Goal: Information Seeking & Learning: Learn about a topic

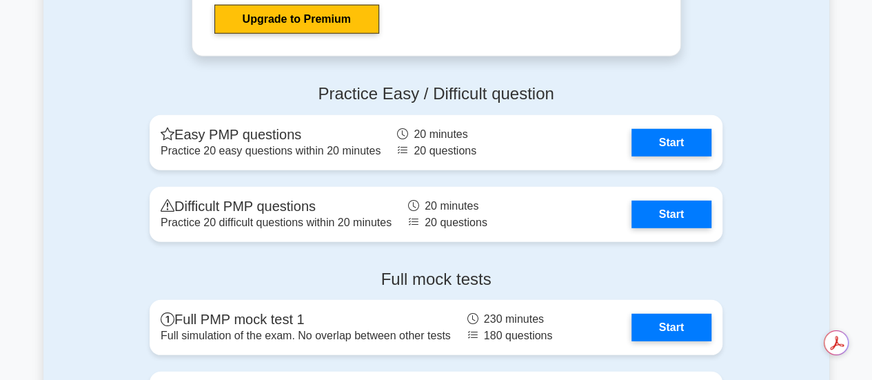
scroll to position [4550, 0]
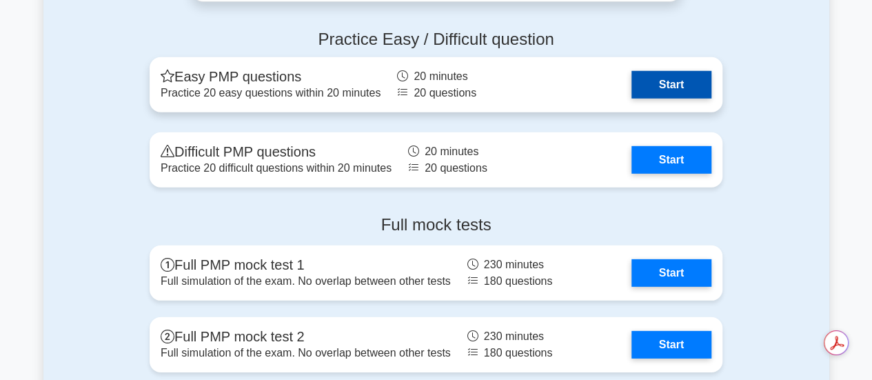
click at [683, 74] on link "Start" at bounding box center [671, 85] width 80 height 28
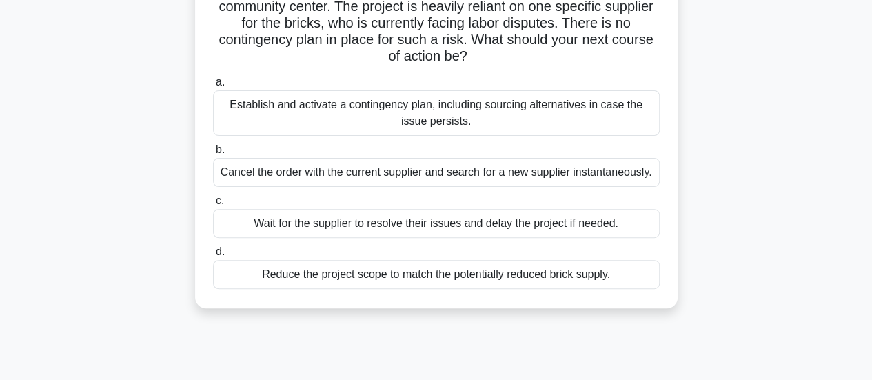
scroll to position [132, 0]
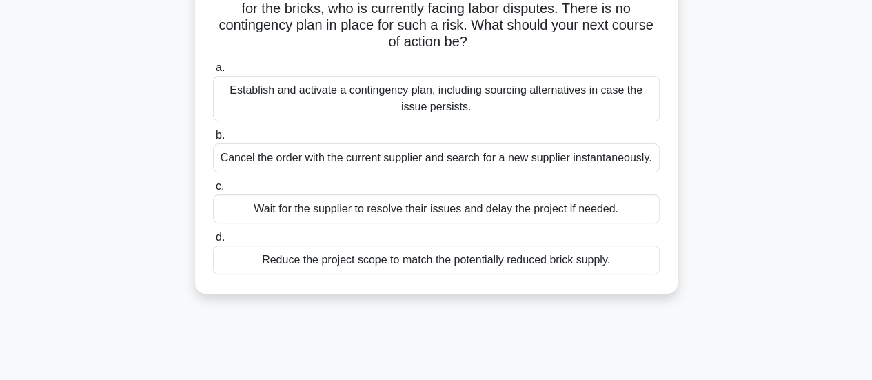
click at [448, 104] on div "Establish and activate a contingency plan, including sourcing alternatives in c…" at bounding box center [436, 98] width 446 height 45
click at [213, 72] on input "a. Establish and activate a contingency plan, including sourcing alternatives i…" at bounding box center [213, 67] width 0 height 9
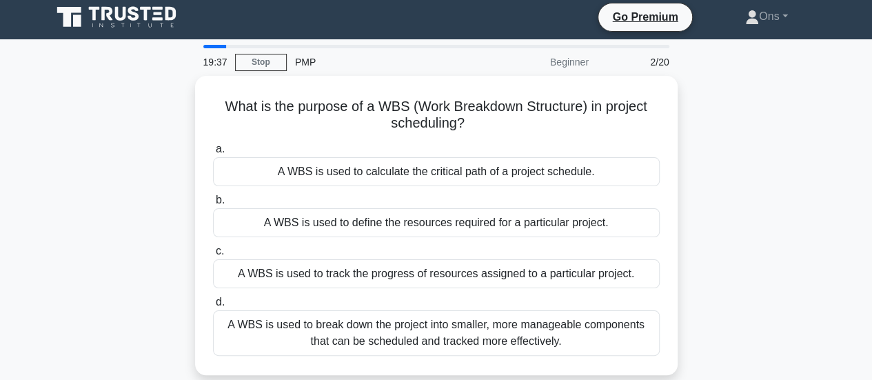
scroll to position [0, 0]
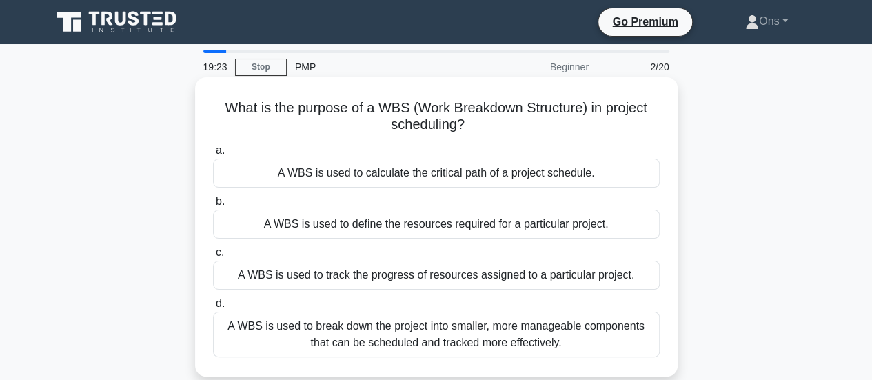
click at [544, 334] on div "A WBS is used to break down the project into smaller, more manageable component…" at bounding box center [436, 333] width 446 height 45
click at [213, 308] on input "d. A WBS is used to break down the project into smaller, more manageable compon…" at bounding box center [213, 303] width 0 height 9
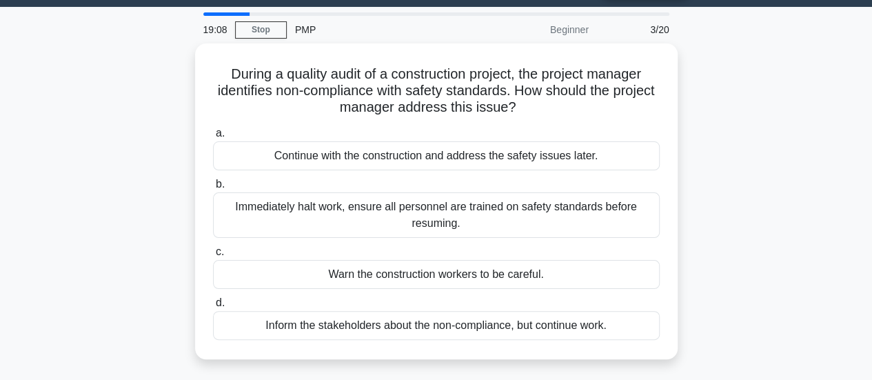
scroll to position [41, 0]
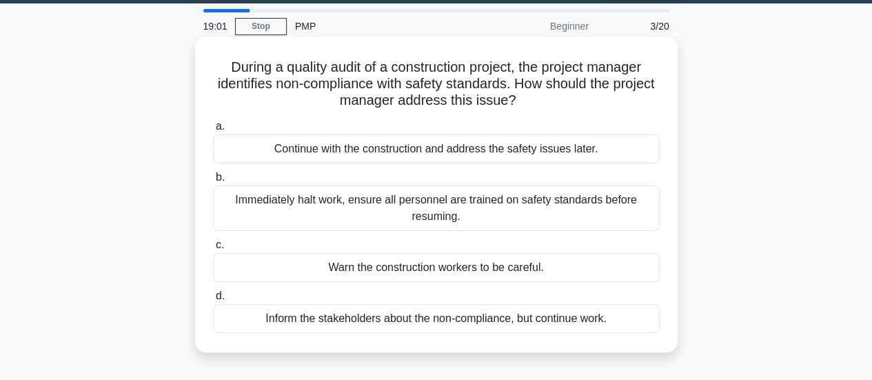
click at [577, 217] on div "Immediately halt work, ensure all personnel are trained on safety standards bef…" at bounding box center [436, 207] width 446 height 45
click at [213, 182] on input "b. Immediately halt work, ensure all personnel are trained on safety standards …" at bounding box center [213, 177] width 0 height 9
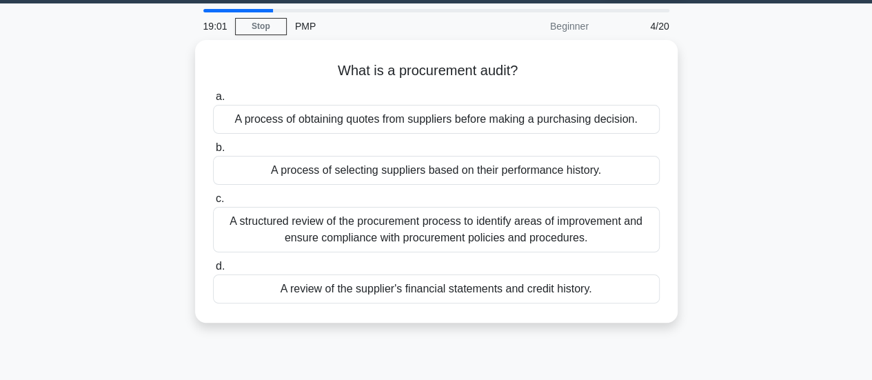
scroll to position [0, 0]
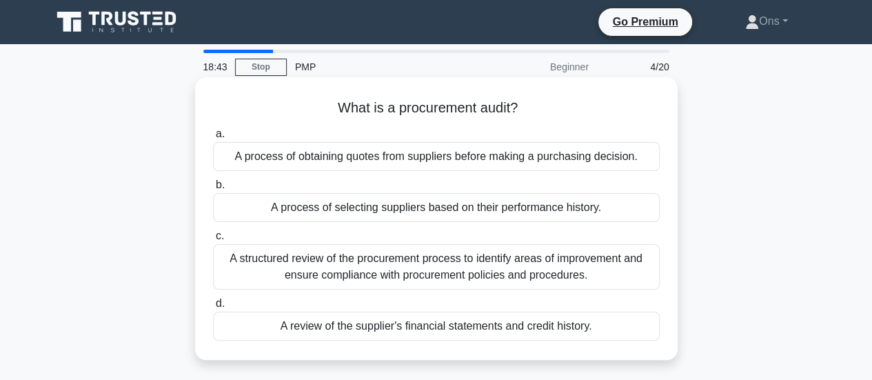
click at [569, 278] on div "A structured review of the procurement process to identify areas of improvement…" at bounding box center [436, 266] width 446 height 45
click at [213, 240] on input "c. A structured review of the procurement process to identify areas of improvem…" at bounding box center [213, 235] width 0 height 9
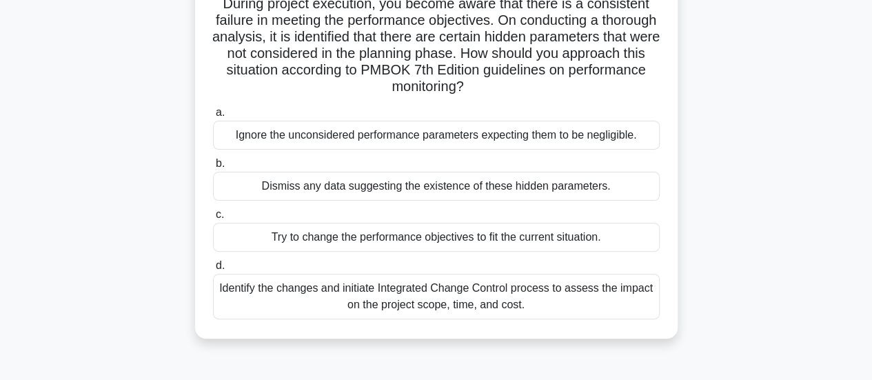
scroll to position [110, 0]
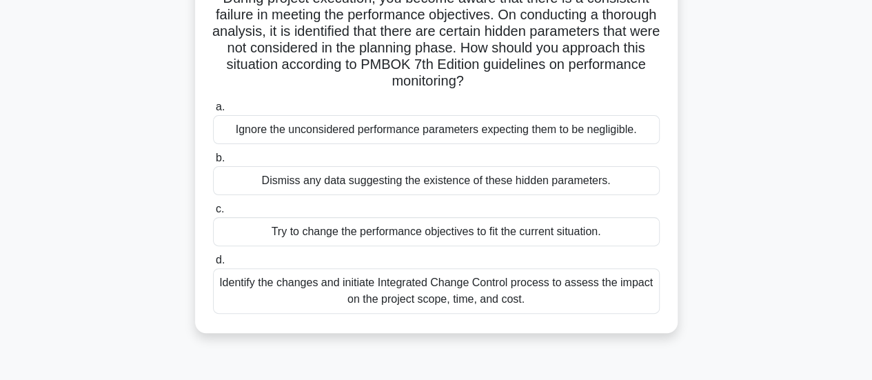
click at [563, 283] on div "Identify the changes and initiate Integrated Change Control process to assess t…" at bounding box center [436, 290] width 446 height 45
click at [213, 265] on input "d. Identify the changes and initiate Integrated Change Control process to asses…" at bounding box center [213, 260] width 0 height 9
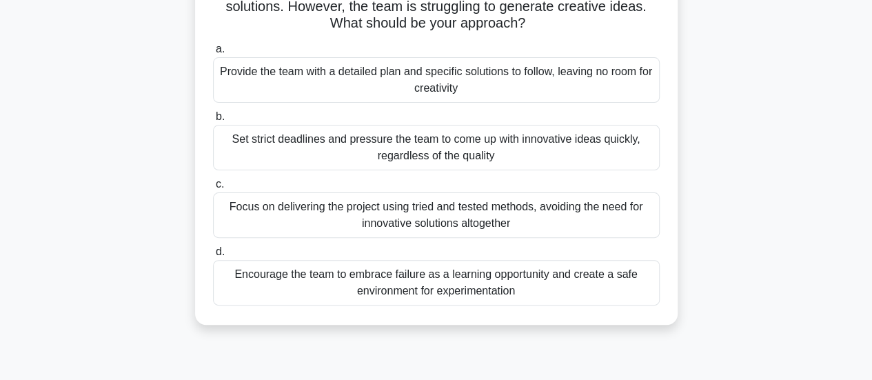
scroll to position [123, 0]
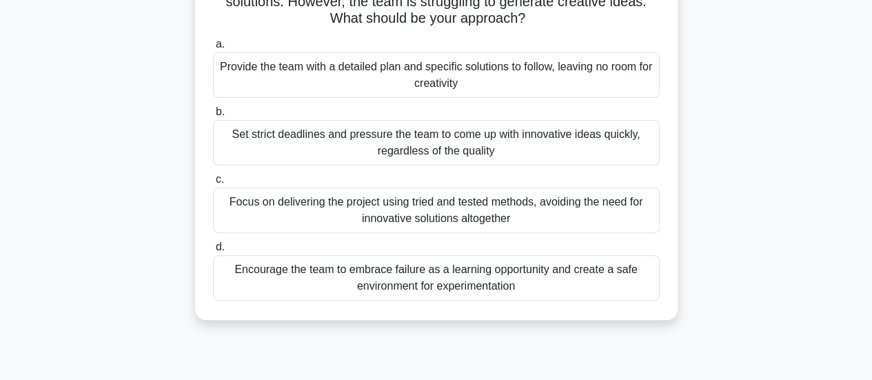
click at [562, 291] on div "Encourage the team to embrace failure as a learning opportunity and create a sa…" at bounding box center [436, 277] width 446 height 45
click at [213, 251] on input "d. Encourage the team to embrace failure as a learning opportunity and create a…" at bounding box center [213, 247] width 0 height 9
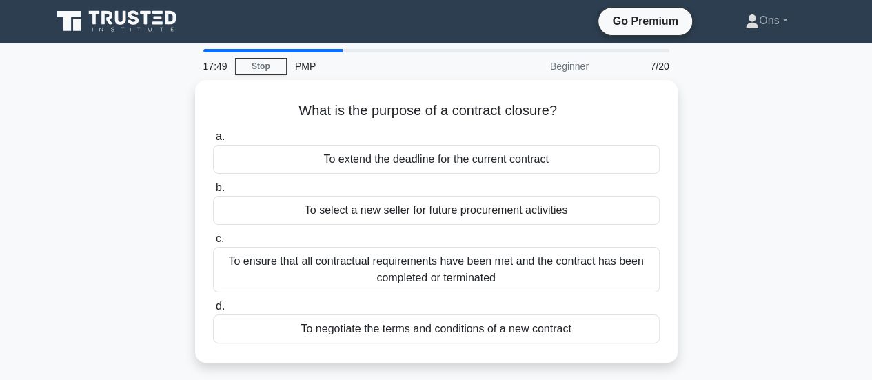
scroll to position [0, 0]
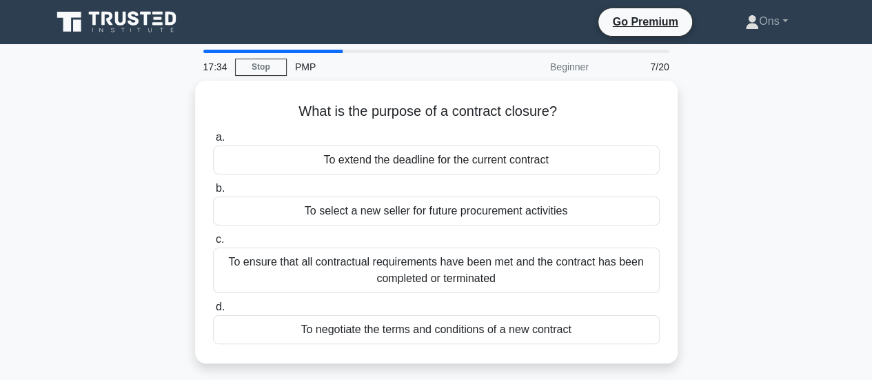
click at [562, 291] on div "a. To extend the deadline for the current contract b. To select a new seller fo…" at bounding box center [436, 236] width 463 height 220
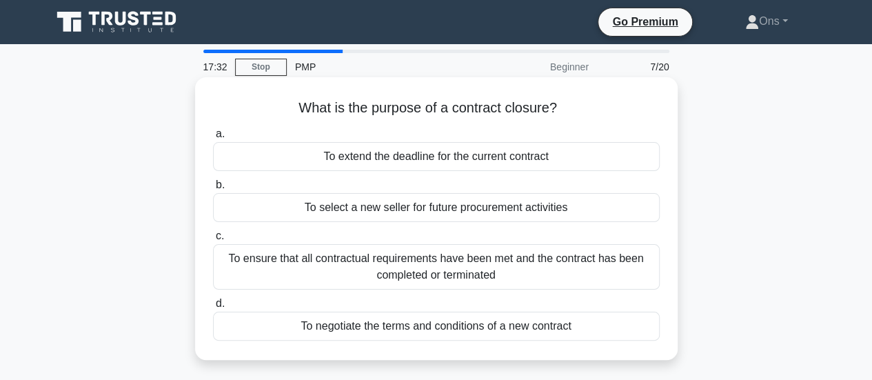
click at [553, 269] on div "To ensure that all contractual requirements have been met and the contract has …" at bounding box center [436, 266] width 446 height 45
click at [213, 240] on input "c. To ensure that all contractual requirements have been met and the contract h…" at bounding box center [213, 235] width 0 height 9
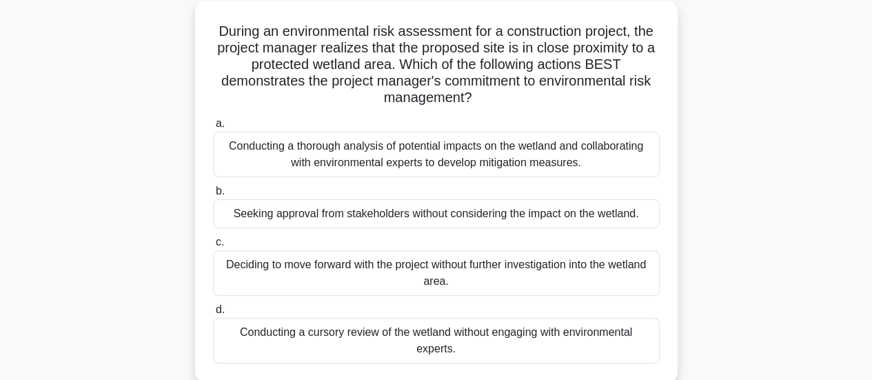
scroll to position [81, 0]
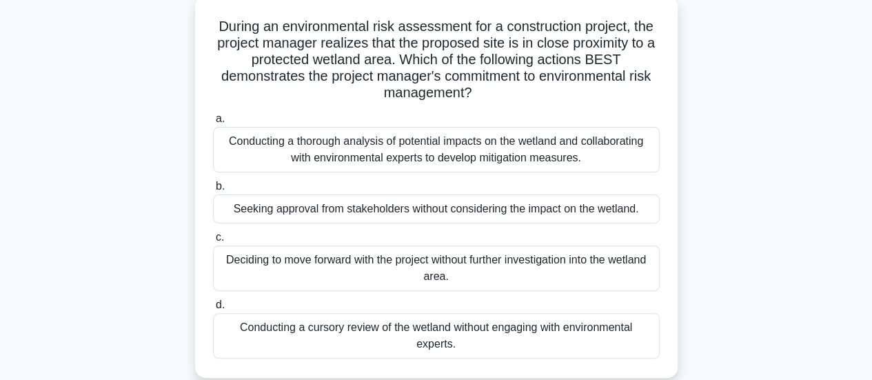
click at [522, 152] on div "Conducting a thorough analysis of potential impacts on the wetland and collabor…" at bounding box center [436, 149] width 446 height 45
click at [213, 123] on input "a. Conducting a thorough analysis of potential impacts on the wetland and colla…" at bounding box center [213, 118] width 0 height 9
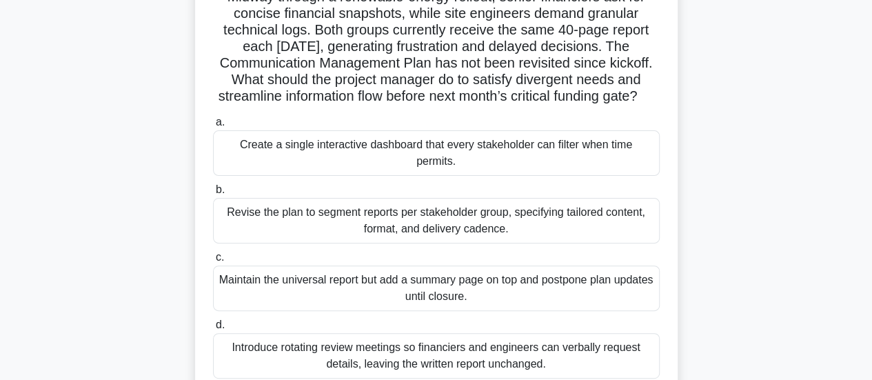
scroll to position [125, 0]
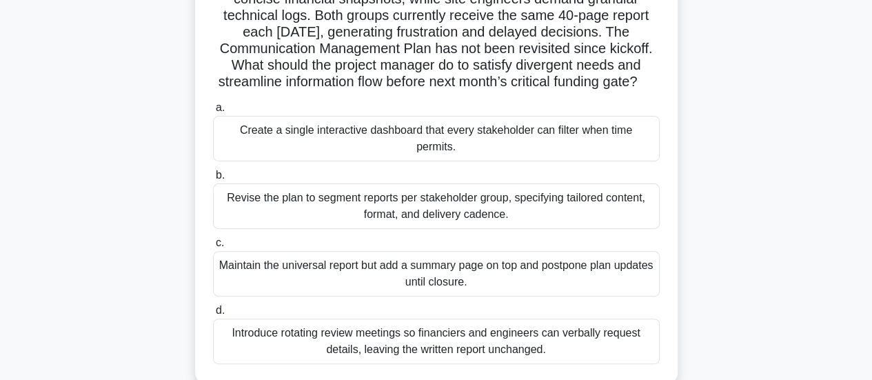
click at [385, 218] on div "Revise the plan to segment reports per stakeholder group, specifying tailored c…" at bounding box center [436, 205] width 446 height 45
click at [213, 180] on input "b. Revise the plan to segment reports per stakeholder group, specifying tailore…" at bounding box center [213, 175] width 0 height 9
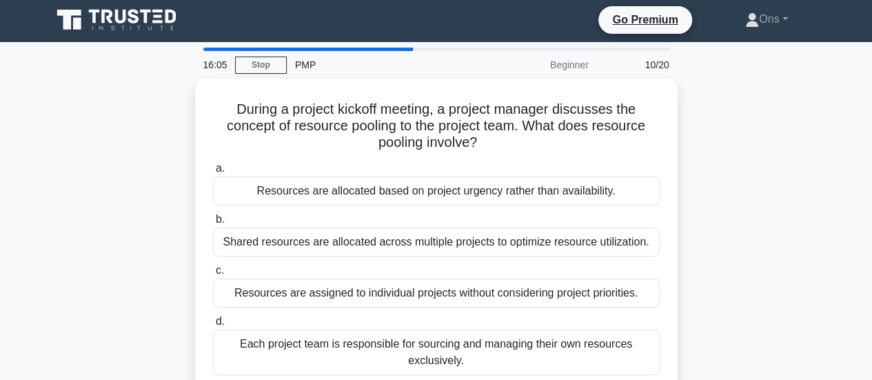
scroll to position [0, 0]
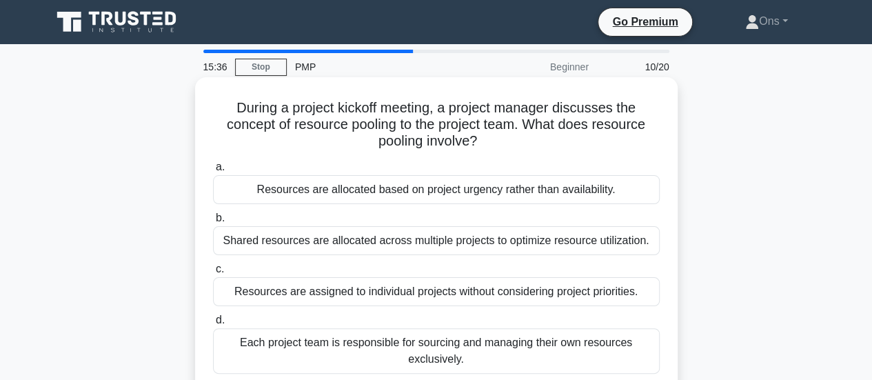
click at [394, 246] on div "Shared resources are allocated across multiple projects to optimize resource ut…" at bounding box center [436, 240] width 446 height 29
click at [213, 223] on input "b. Shared resources are allocated across multiple projects to optimize resource…" at bounding box center [213, 218] width 0 height 9
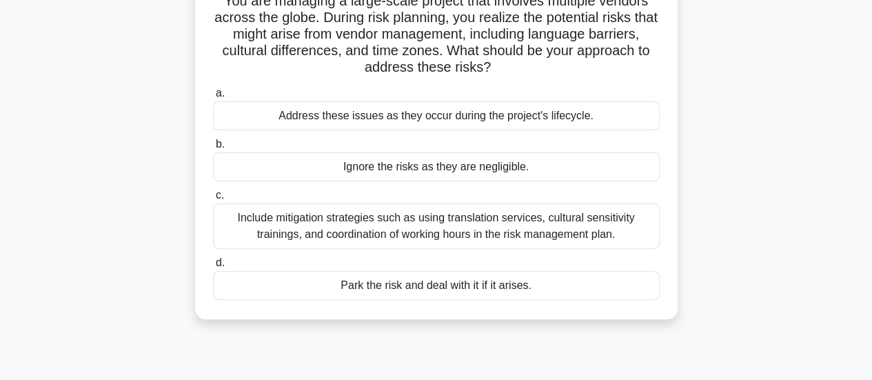
scroll to position [116, 0]
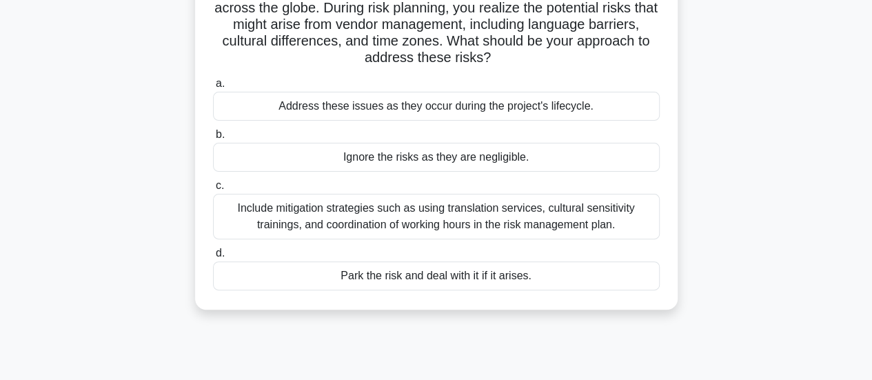
click at [388, 214] on div "Include mitigation strategies such as using translation services, cultural sens…" at bounding box center [436, 216] width 446 height 45
click at [213, 190] on input "c. Include mitigation strategies such as using translation services, cultural s…" at bounding box center [213, 185] width 0 height 9
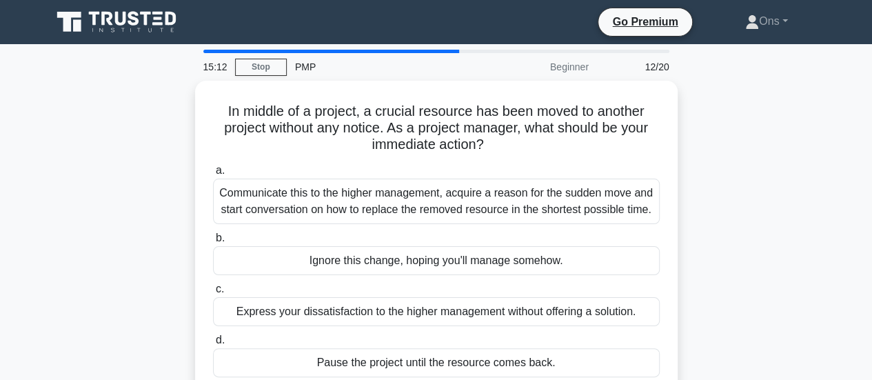
scroll to position [0, 0]
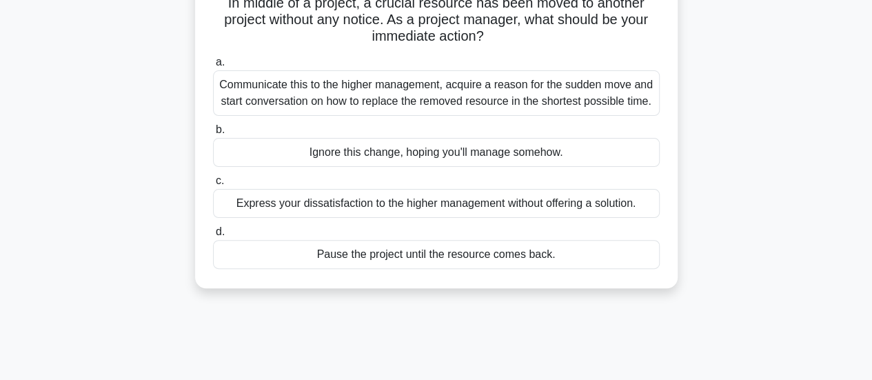
click at [260, 92] on div "Communicate this to the higher management, acquire a reason for the sudden move…" at bounding box center [436, 92] width 446 height 45
click at [213, 67] on input "a. Communicate this to the higher management, acquire a reason for the sudden m…" at bounding box center [213, 62] width 0 height 9
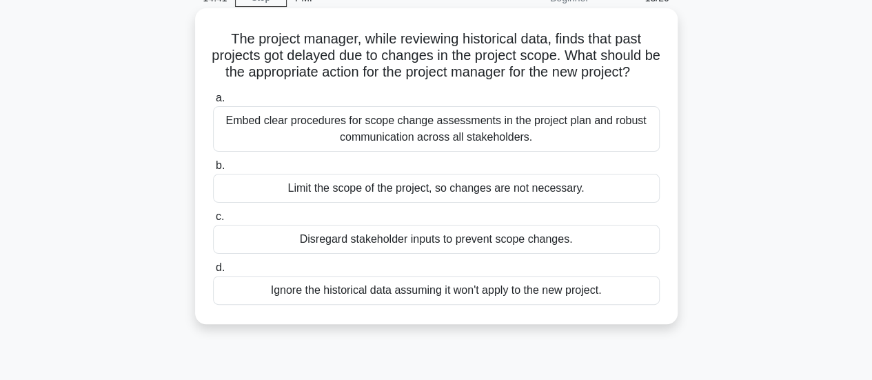
click at [247, 142] on div "Embed clear procedures for scope change assessments in the project plan and rob…" at bounding box center [436, 128] width 446 height 45
click at [213, 103] on input "a. Embed clear procedures for scope change assessments in the project plan and …" at bounding box center [213, 98] width 0 height 9
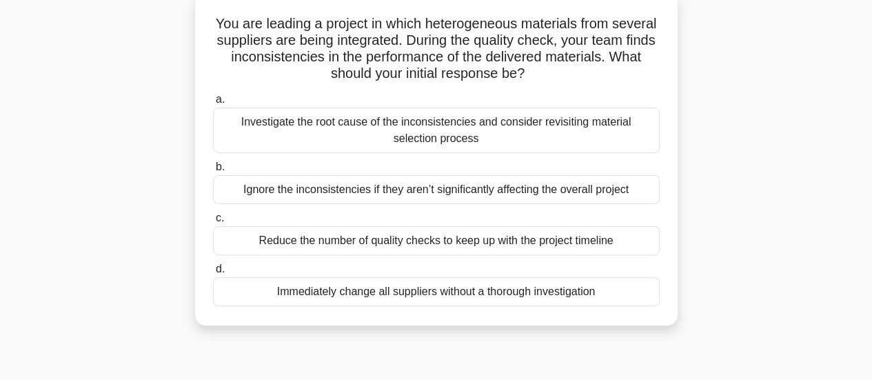
click at [250, 139] on div "Investigate the root cause of the inconsistencies and consider revisiting mater…" at bounding box center [436, 129] width 446 height 45
click at [213, 104] on input "a. Investigate the root cause of the inconsistencies and consider revisiting ma…" at bounding box center [213, 99] width 0 height 9
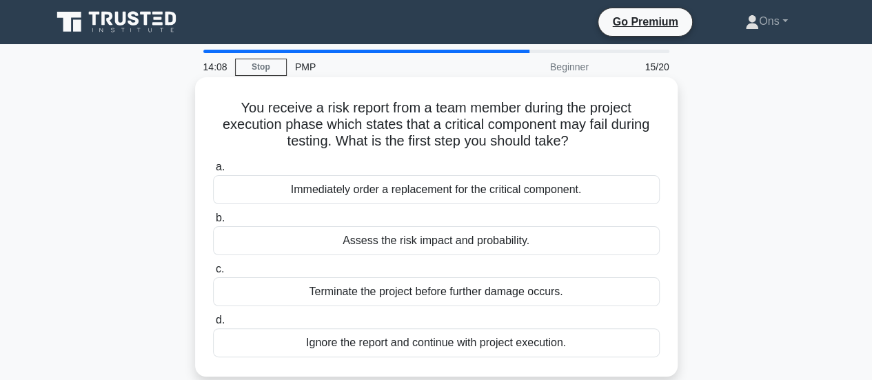
click at [267, 238] on div "Assess the risk impact and probability." at bounding box center [436, 240] width 446 height 29
click at [213, 223] on input "b. Assess the risk impact and probability." at bounding box center [213, 218] width 0 height 9
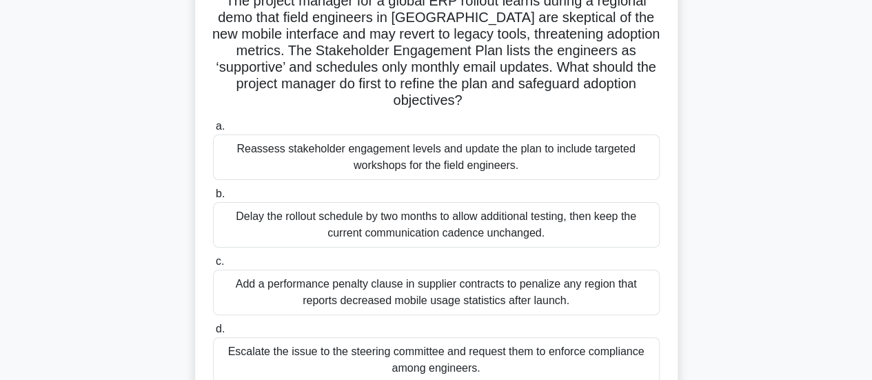
scroll to position [112, 0]
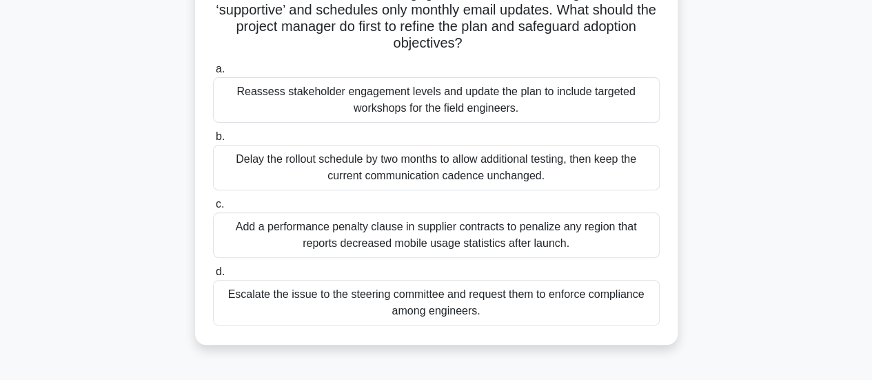
click at [283, 105] on div "Reassess stakeholder engagement levels and update the plan to include targeted …" at bounding box center [436, 99] width 446 height 45
click at [213, 74] on input "a. Reassess stakeholder engagement levels and update the plan to include target…" at bounding box center [213, 69] width 0 height 9
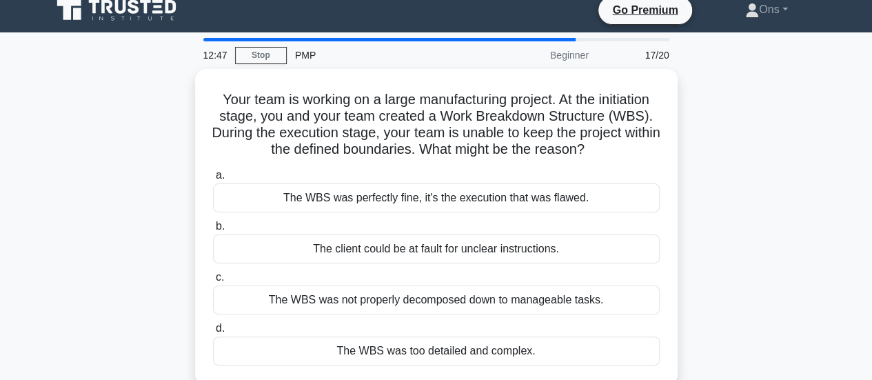
scroll to position [0, 0]
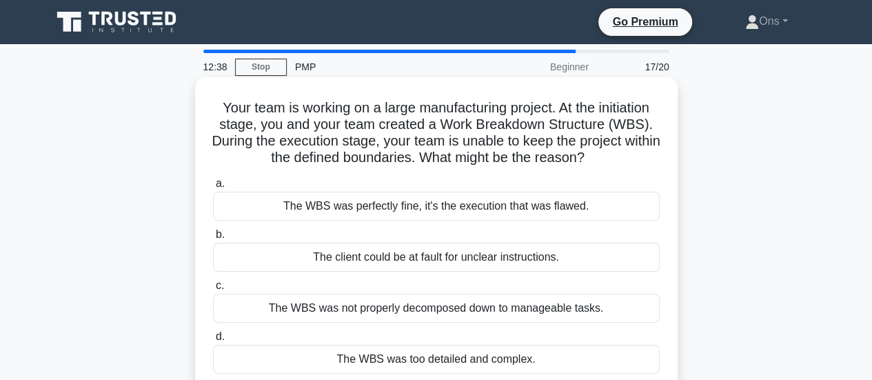
click at [371, 256] on div "The client could be at fault for unclear instructions." at bounding box center [436, 257] width 446 height 29
click at [213, 239] on input "b. The client could be at fault for unclear instructions." at bounding box center [213, 234] width 0 height 9
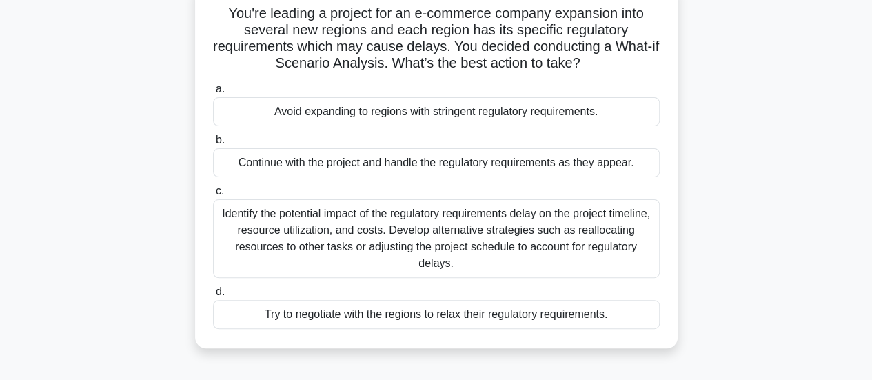
scroll to position [99, 0]
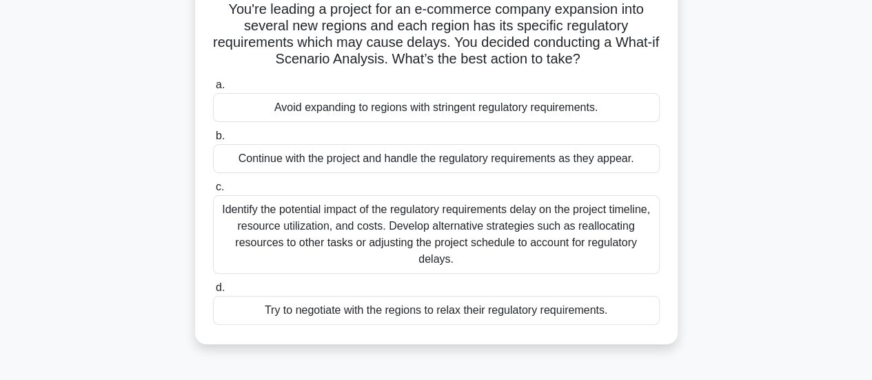
click at [582, 248] on div "Identify the potential impact of the regulatory requirements delay on the proje…" at bounding box center [436, 234] width 446 height 79
click at [213, 192] on input "c. Identify the potential impact of the regulatory requirements delay on the pr…" at bounding box center [213, 187] width 0 height 9
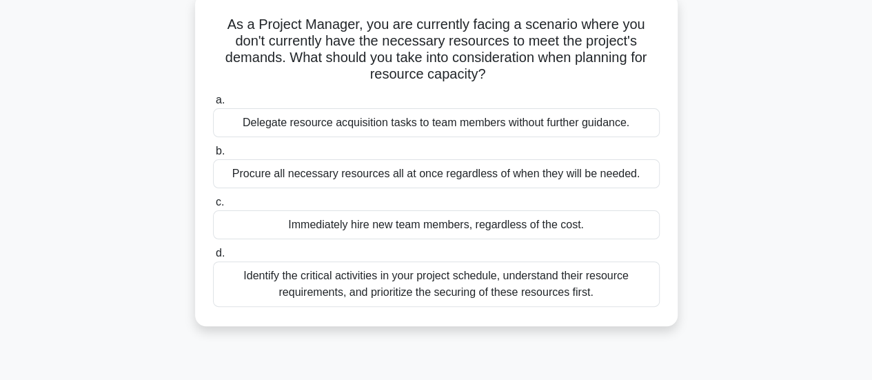
scroll to position [82, 0]
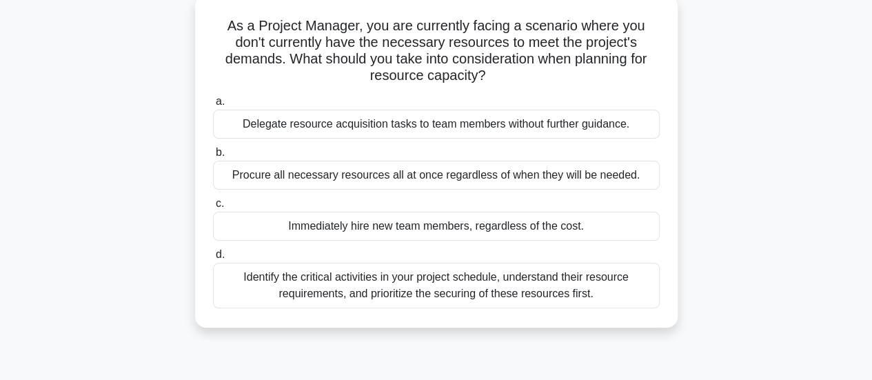
click at [546, 282] on div "Identify the critical activities in your project schedule, understand their res…" at bounding box center [436, 284] width 446 height 45
click at [213, 259] on input "d. Identify the critical activities in your project schedule, understand their …" at bounding box center [213, 254] width 0 height 9
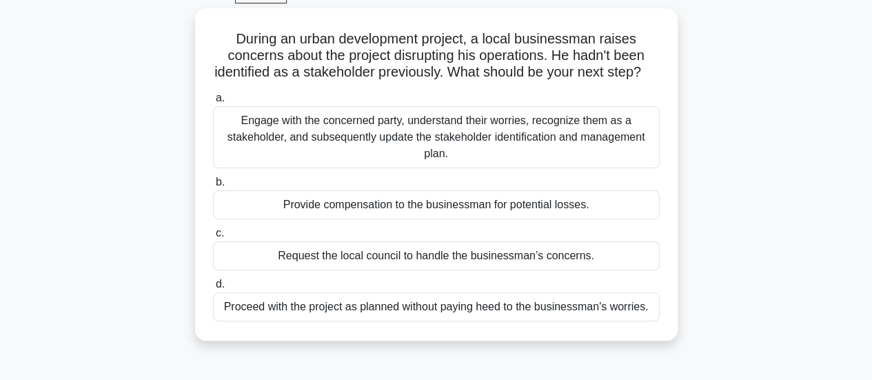
scroll to position [73, 0]
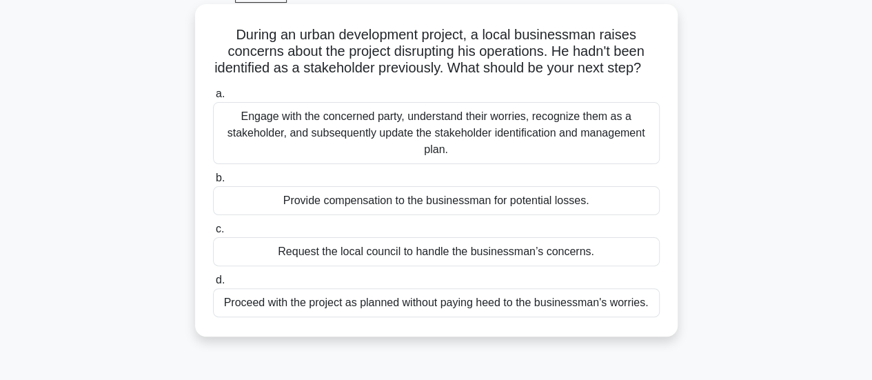
click at [532, 142] on div "Engage with the concerned party, understand their worries, recognize them as a …" at bounding box center [436, 133] width 446 height 62
click at [213, 99] on input "a. Engage with the concerned party, understand their worries, recognize them as…" at bounding box center [213, 94] width 0 height 9
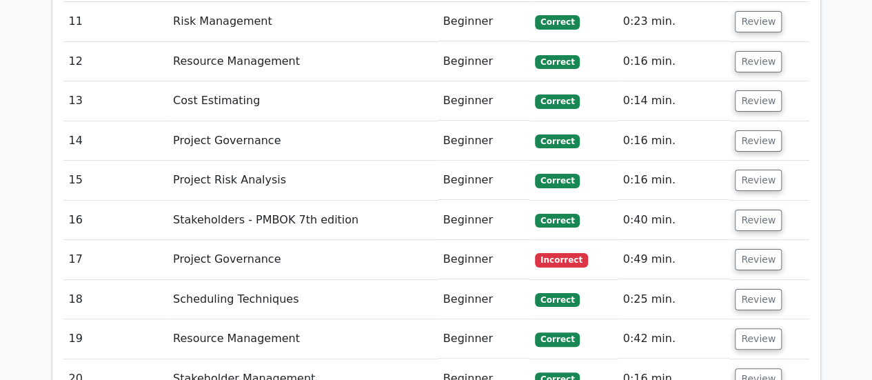
scroll to position [2649, 0]
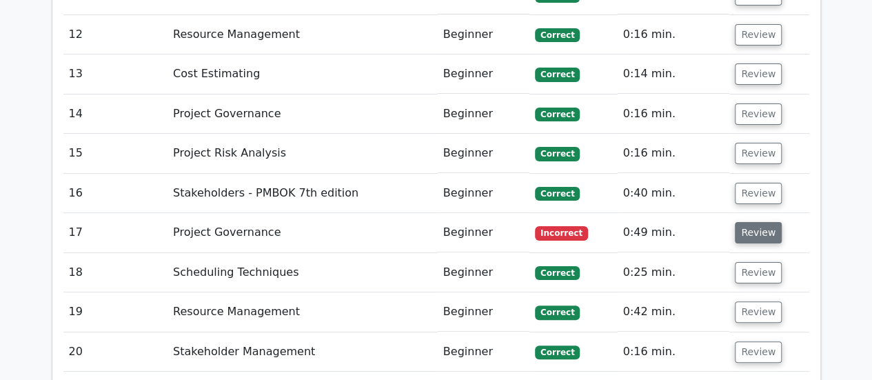
click at [751, 222] on button "Review" at bounding box center [757, 232] width 47 height 21
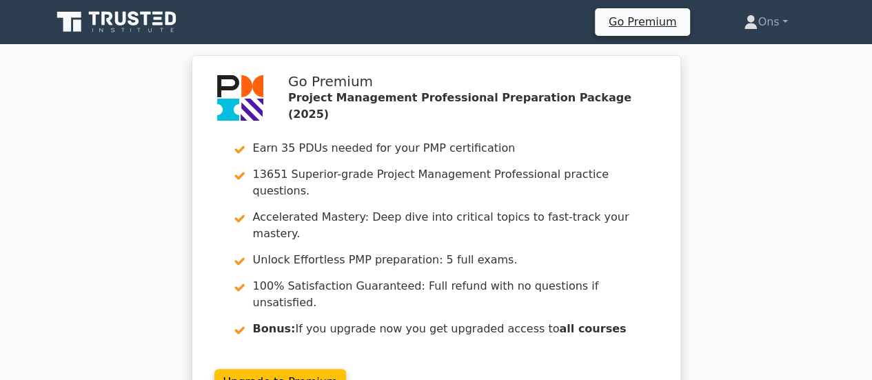
scroll to position [3883, 0]
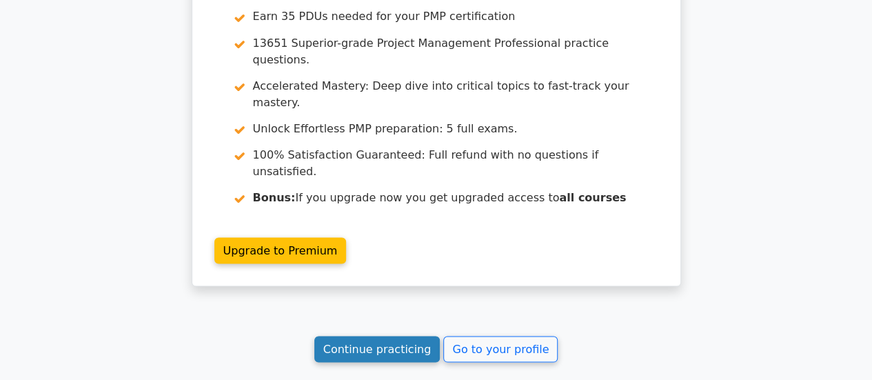
click at [369, 336] on link "Continue practicing" at bounding box center [377, 349] width 126 height 26
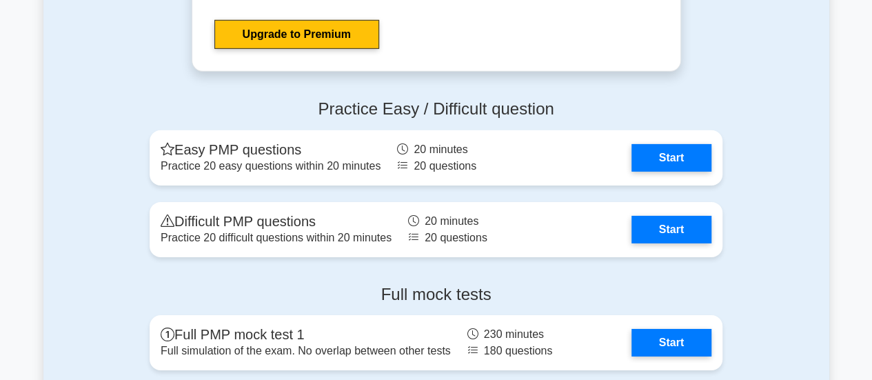
scroll to position [4761, 0]
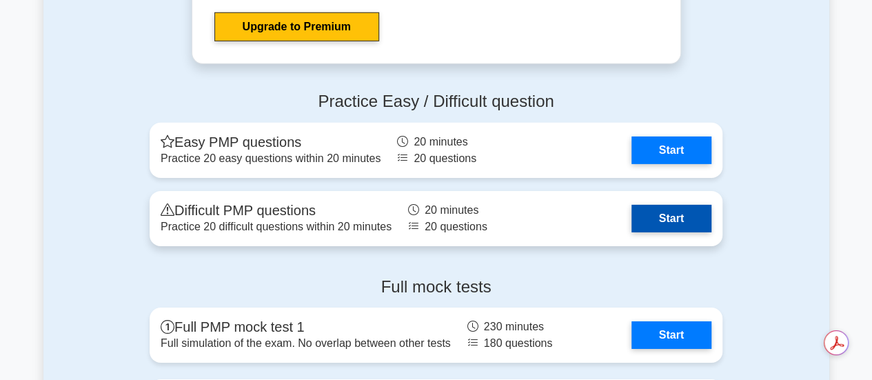
click at [668, 212] on link "Start" at bounding box center [671, 219] width 80 height 28
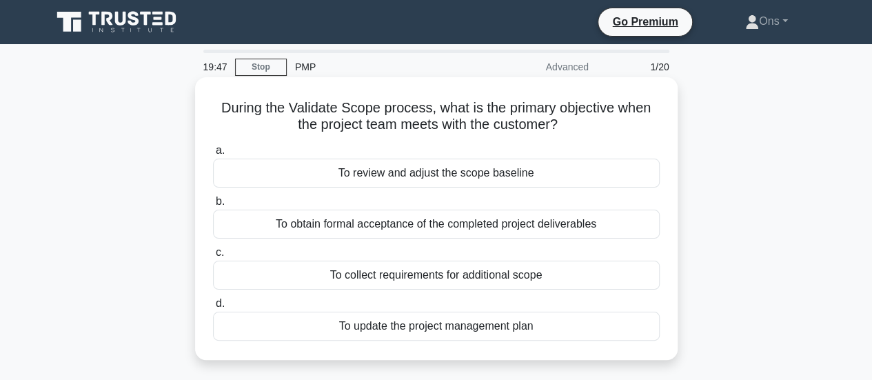
click at [617, 228] on div "To obtain formal acceptance of the completed project deliverables" at bounding box center [436, 223] width 446 height 29
click at [213, 206] on input "b. To obtain formal acceptance of the completed project deliverables" at bounding box center [213, 201] width 0 height 9
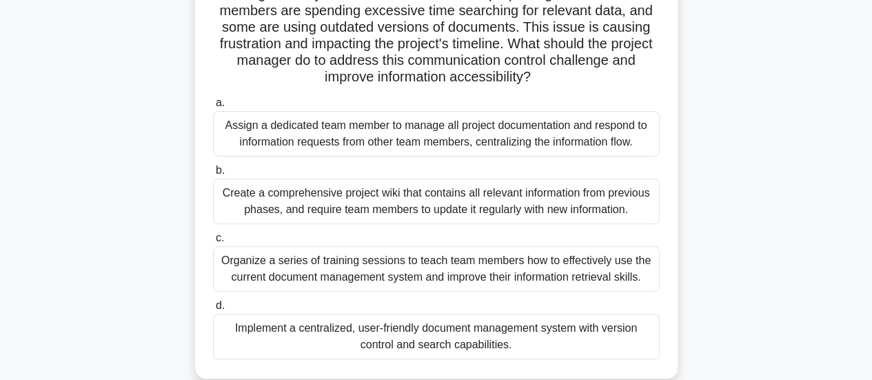
scroll to position [168, 0]
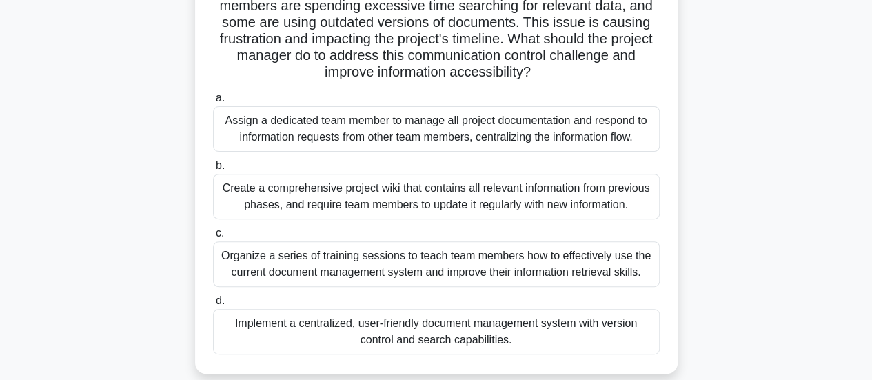
click at [587, 196] on div "Create a comprehensive project wiki that contains all relevant information from…" at bounding box center [436, 196] width 446 height 45
click at [213, 170] on input "b. Create a comprehensive project wiki that contains all relevant information f…" at bounding box center [213, 165] width 0 height 9
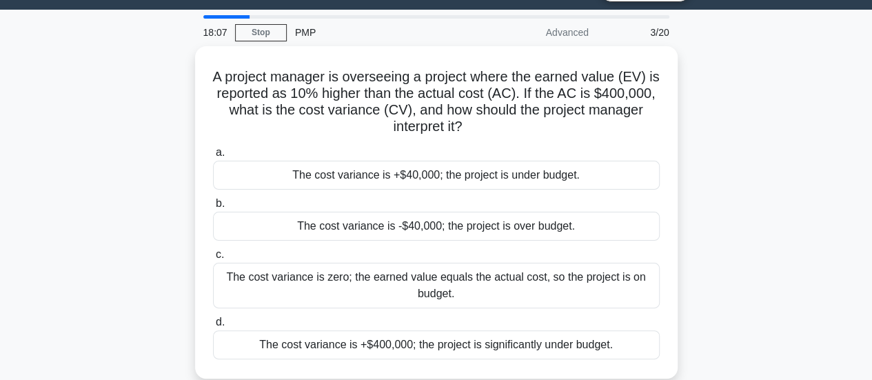
scroll to position [37, 0]
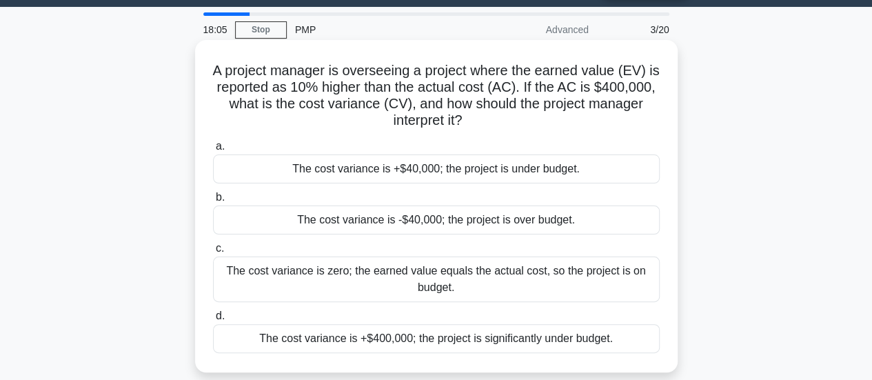
click at [577, 229] on div "The cost variance is -$40,000; the project is over budget." at bounding box center [436, 219] width 446 height 29
click at [213, 202] on input "b. The cost variance is -$40,000; the project is over budget." at bounding box center [213, 197] width 0 height 9
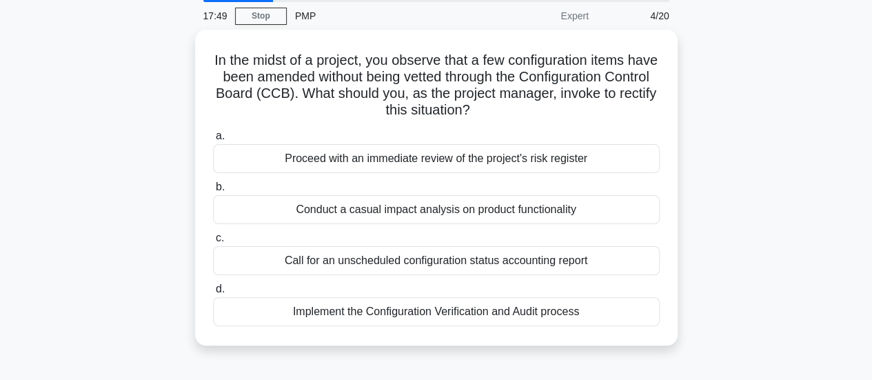
scroll to position [62, 0]
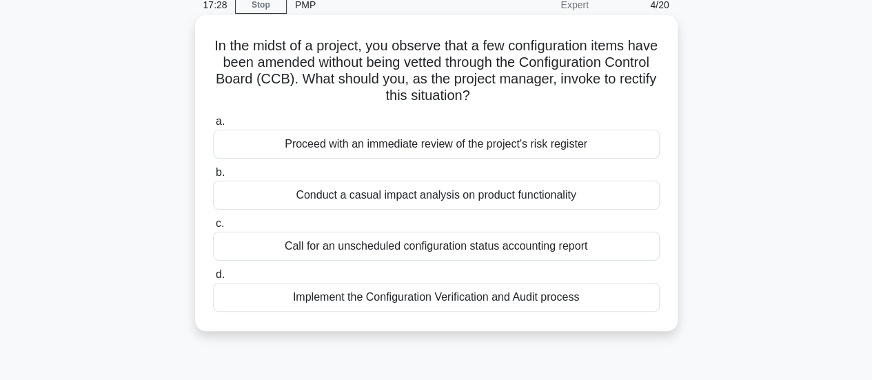
click at [576, 295] on div "Implement the Configuration Verification and Audit process" at bounding box center [436, 296] width 446 height 29
click at [213, 279] on input "d. Implement the Configuration Verification and Audit process" at bounding box center [213, 274] width 0 height 9
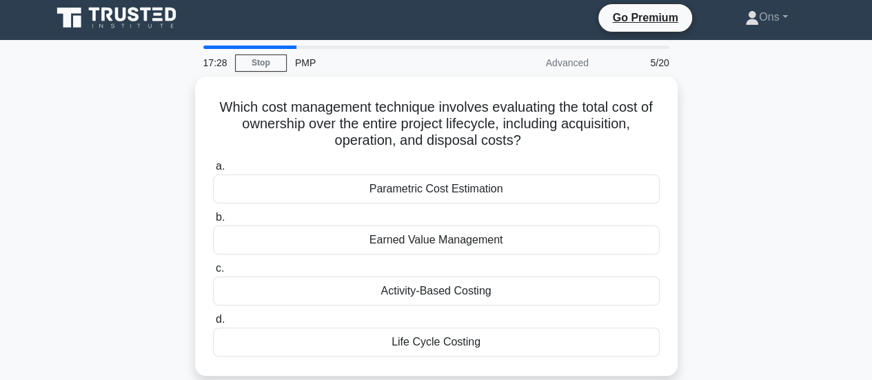
scroll to position [0, 0]
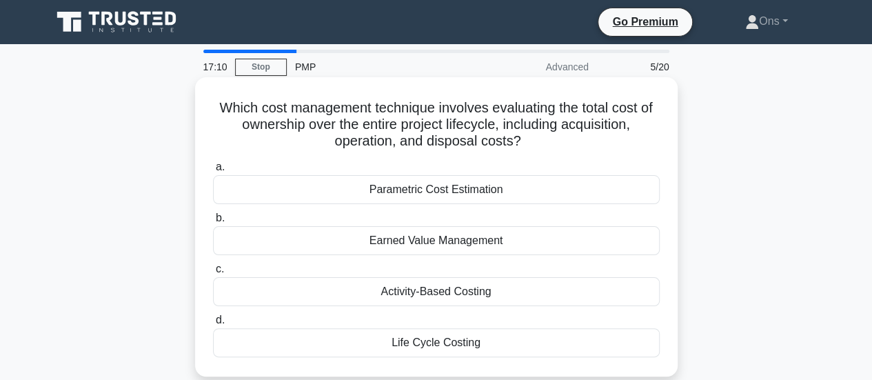
click at [549, 352] on div "Life Cycle Costing" at bounding box center [436, 342] width 446 height 29
click at [213, 324] on input "d. Life Cycle Costing" at bounding box center [213, 320] width 0 height 9
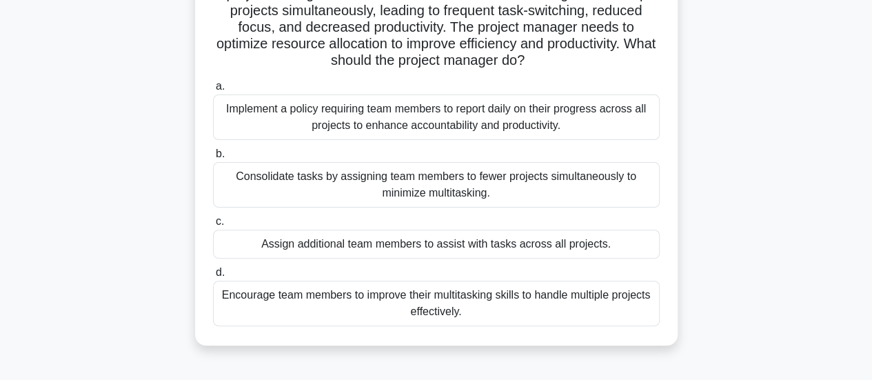
scroll to position [120, 0]
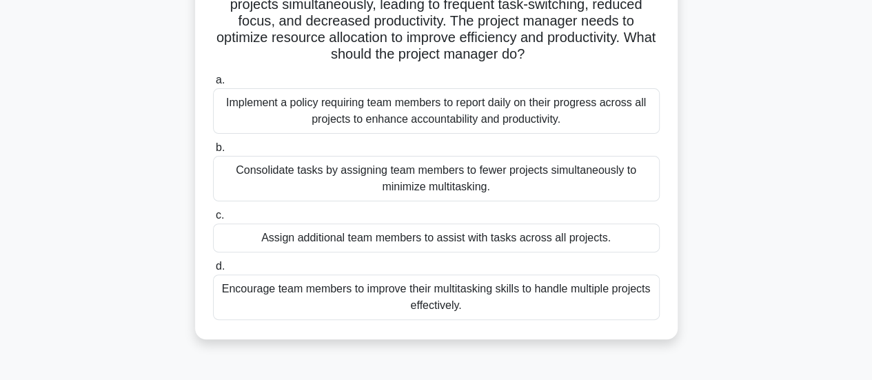
click at [538, 176] on div "Consolidate tasks by assigning team members to fewer projects simultaneously to…" at bounding box center [436, 178] width 446 height 45
click at [213, 152] on input "b. Consolidate tasks by assigning team members to fewer projects simultaneously…" at bounding box center [213, 147] width 0 height 9
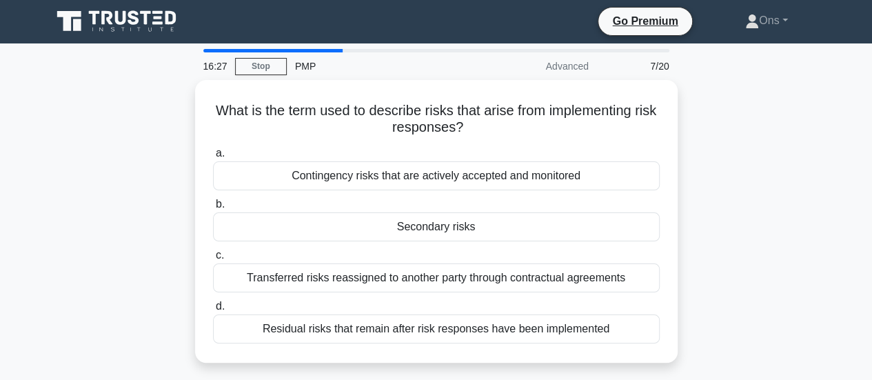
scroll to position [0, 0]
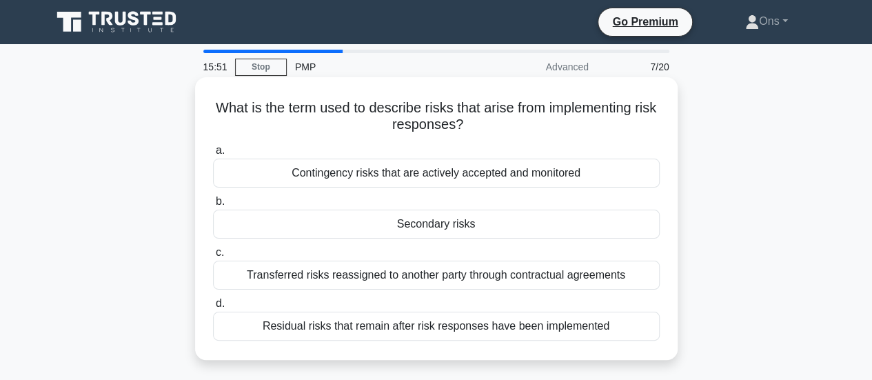
click at [525, 327] on div "Residual risks that remain after risk responses have been implemented" at bounding box center [436, 325] width 446 height 29
click at [213, 308] on input "d. Residual risks that remain after risk responses have been implemented" at bounding box center [213, 303] width 0 height 9
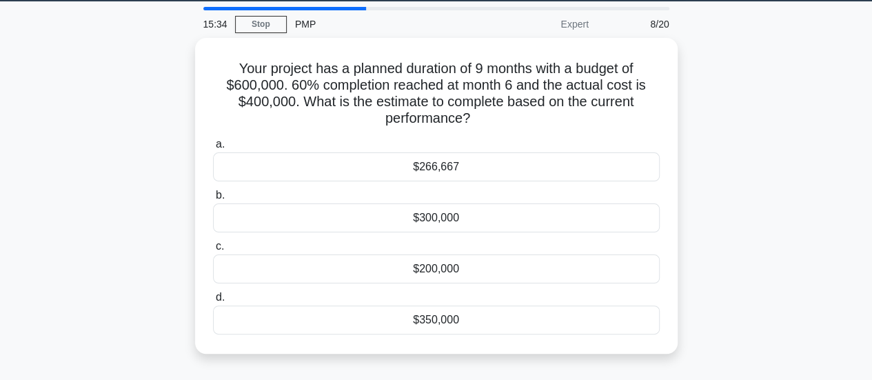
scroll to position [41, 0]
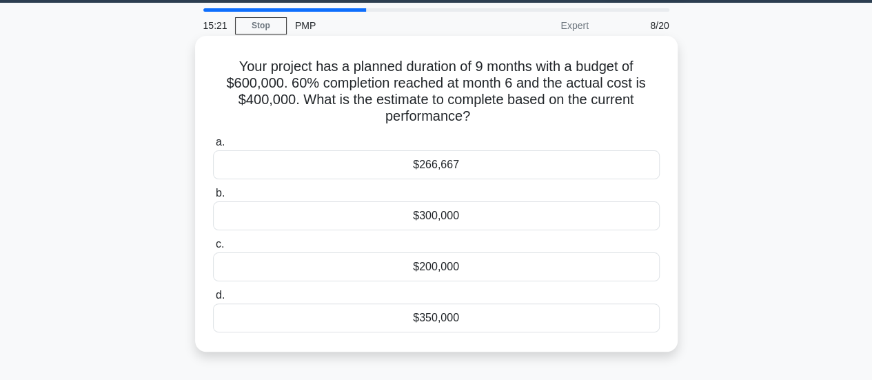
click at [459, 267] on div "$200,000" at bounding box center [436, 266] width 446 height 29
click at [213, 249] on input "c. $200,000" at bounding box center [213, 244] width 0 height 9
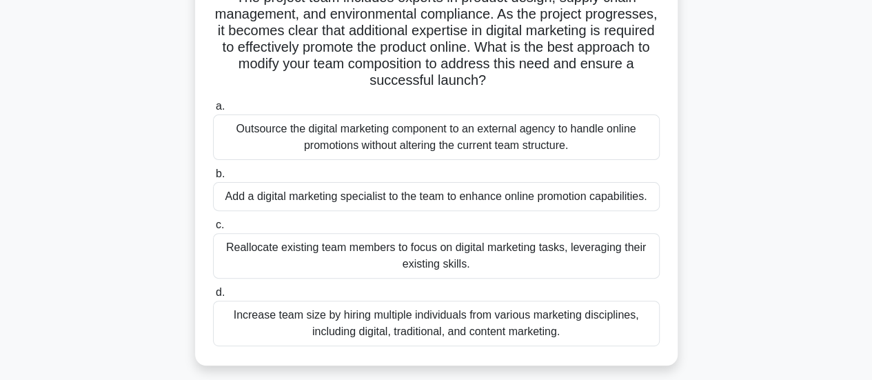
scroll to position [131, 0]
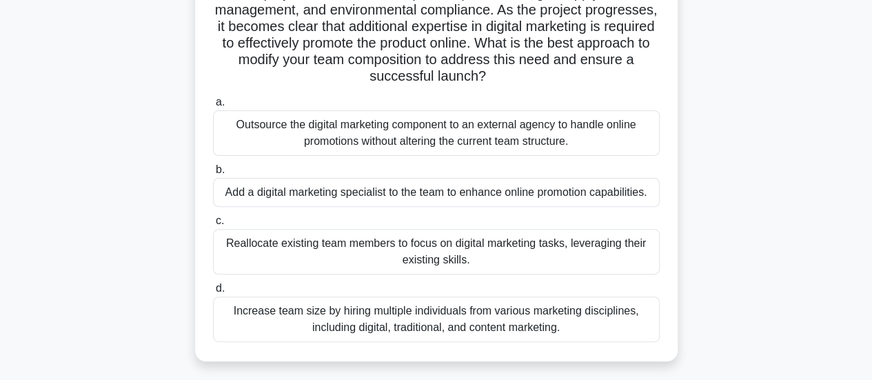
click at [431, 198] on div "Add a digital marketing specialist to the team to enhance online promotion capa…" at bounding box center [436, 192] width 446 height 29
click at [213, 174] on input "b. Add a digital marketing specialist to the team to enhance online promotion c…" at bounding box center [213, 169] width 0 height 9
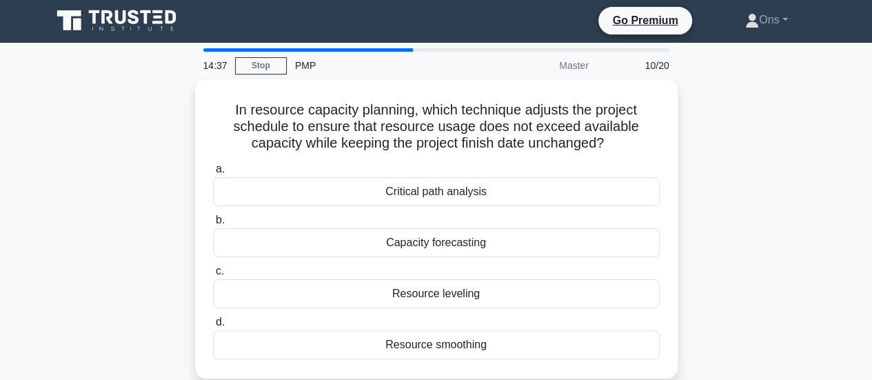
scroll to position [0, 0]
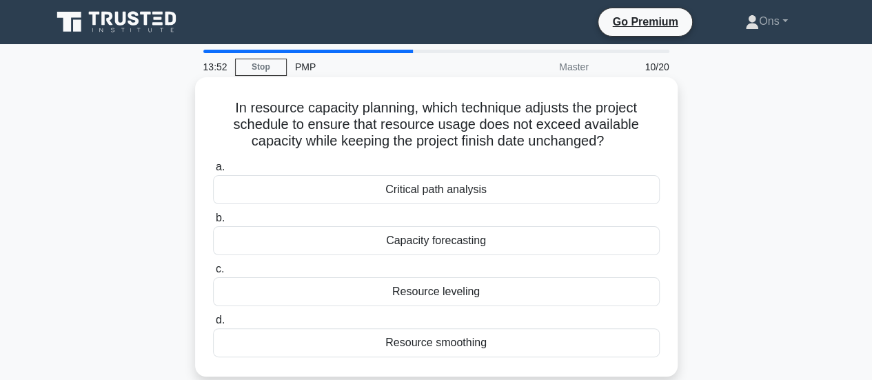
click at [491, 346] on div "Resource smoothing" at bounding box center [436, 342] width 446 height 29
click at [213, 324] on input "d. Resource smoothing" at bounding box center [213, 320] width 0 height 9
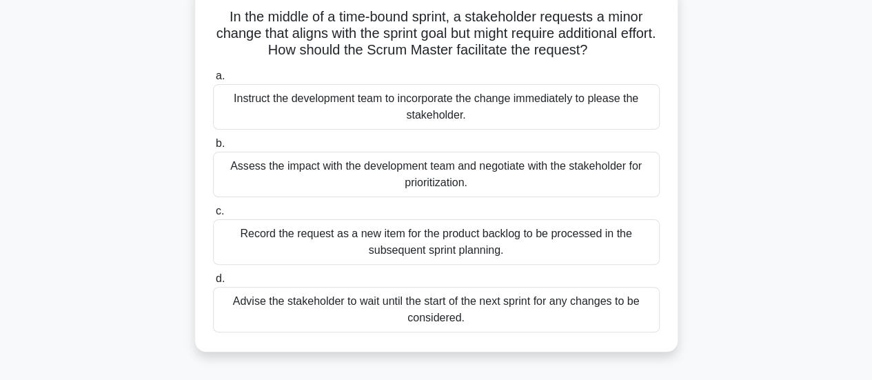
scroll to position [103, 0]
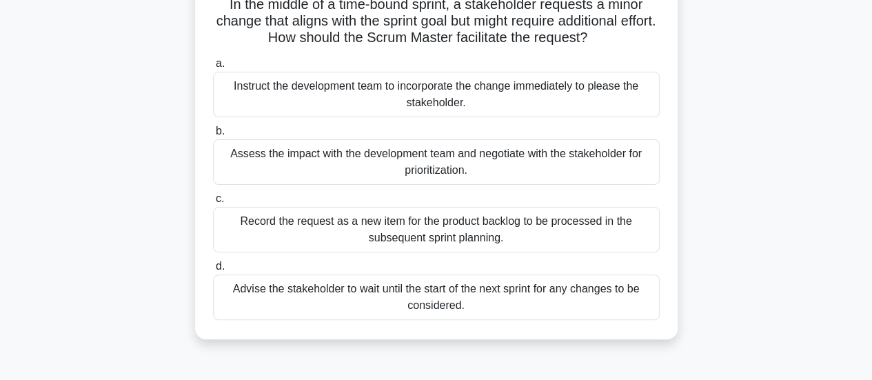
click at [570, 166] on div "Assess the impact with the development team and negotiate with the stakeholder …" at bounding box center [436, 161] width 446 height 45
click at [213, 136] on input "b. Assess the impact with the development team and negotiate with the stakehold…" at bounding box center [213, 131] width 0 height 9
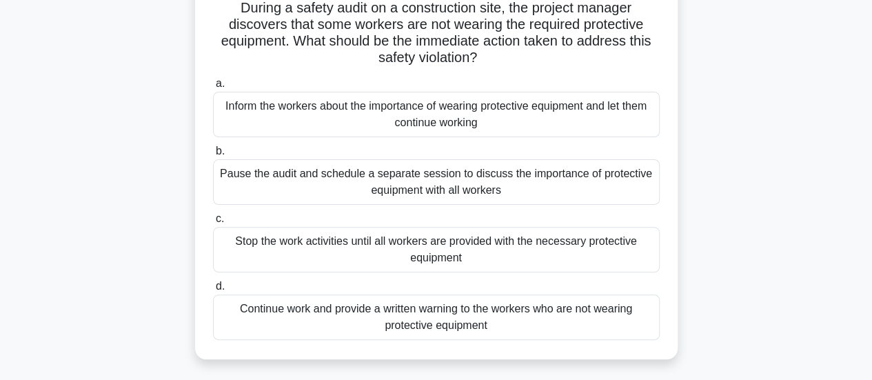
scroll to position [105, 0]
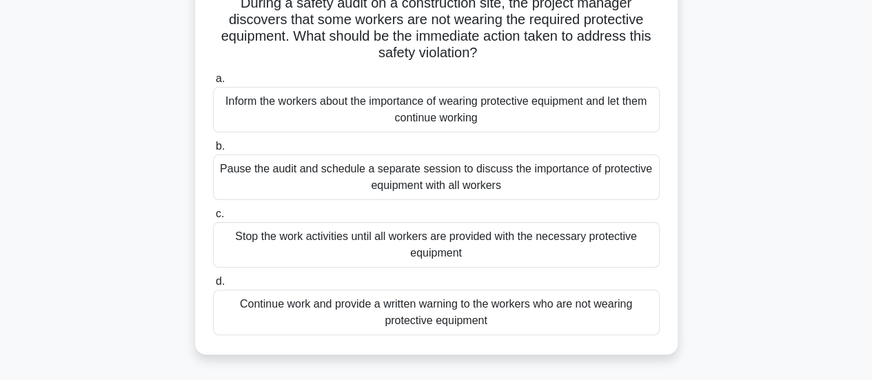
click at [526, 252] on div "Stop the work activities until all workers are provided with the necessary prot…" at bounding box center [436, 244] width 446 height 45
click at [213, 218] on input "c. Stop the work activities until all workers are provided with the necessary p…" at bounding box center [213, 213] width 0 height 9
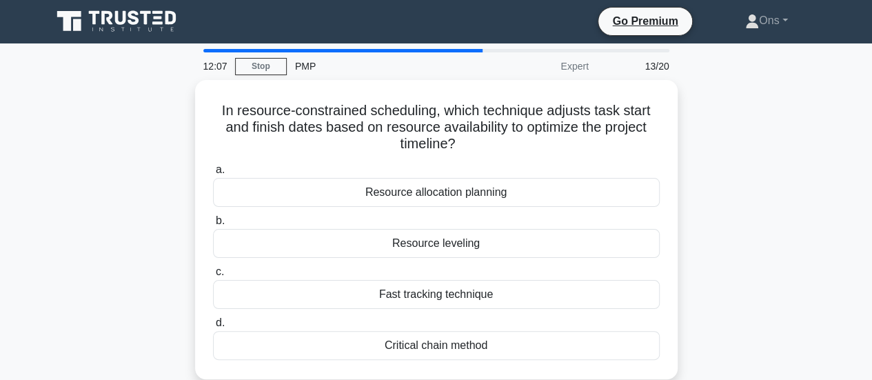
scroll to position [0, 0]
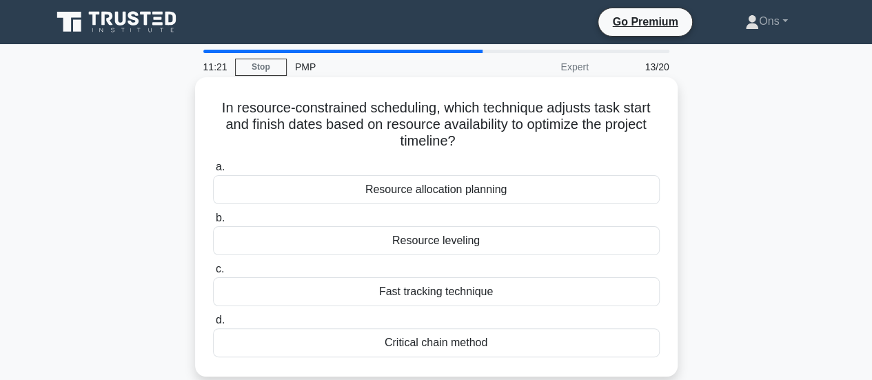
click at [471, 192] on div "Resource allocation planning" at bounding box center [436, 189] width 446 height 29
click at [213, 172] on input "a. Resource allocation planning" at bounding box center [213, 167] width 0 height 9
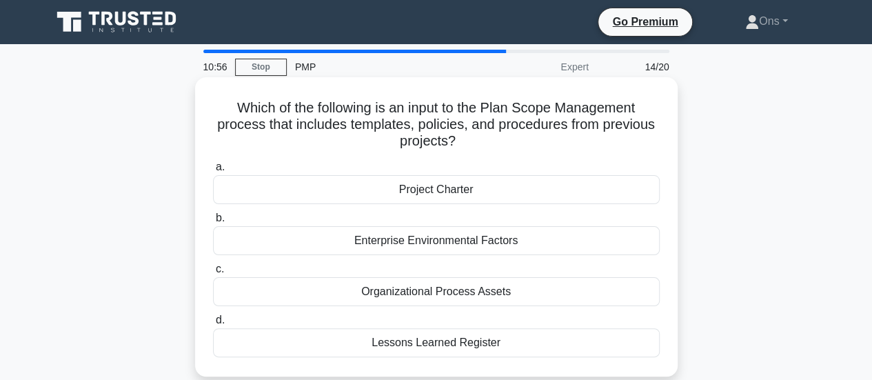
click at [497, 298] on div "Organizational Process Assets" at bounding box center [436, 291] width 446 height 29
click at [213, 274] on input "c. Organizational Process Assets" at bounding box center [213, 269] width 0 height 9
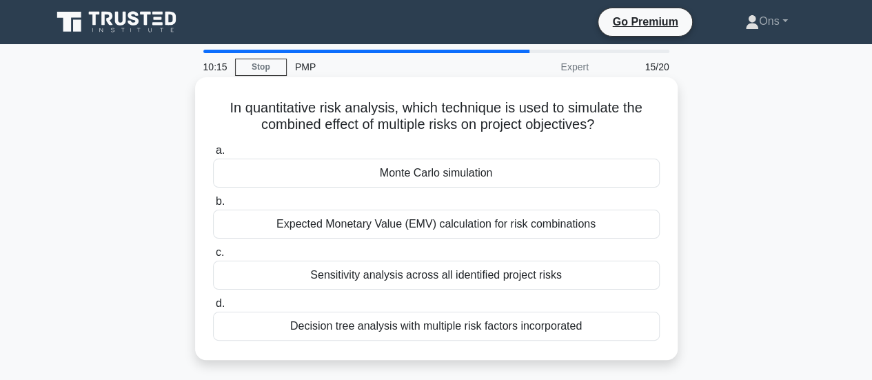
click at [497, 278] on div "Sensitivity analysis across all identified project risks" at bounding box center [436, 274] width 446 height 29
click at [213, 257] on input "c. Sensitivity analysis across all identified project risks" at bounding box center [213, 252] width 0 height 9
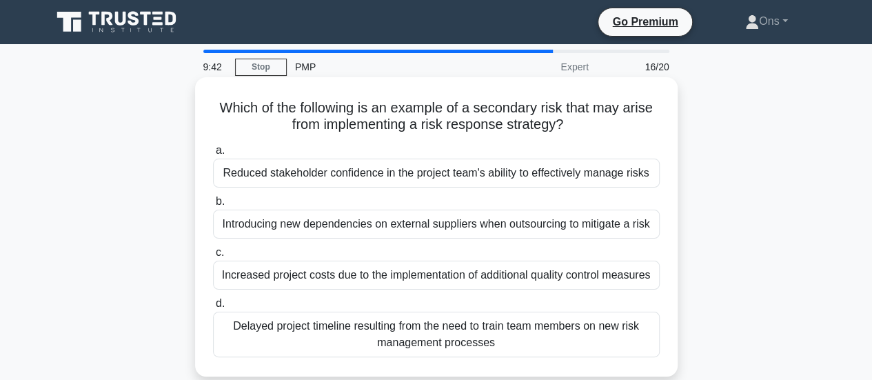
click at [488, 223] on div "Introducing new dependencies on external suppliers when outsourcing to mitigate…" at bounding box center [436, 223] width 446 height 29
click at [213, 206] on input "b. Introducing new dependencies on external suppliers when outsourcing to mitig…" at bounding box center [213, 201] width 0 height 9
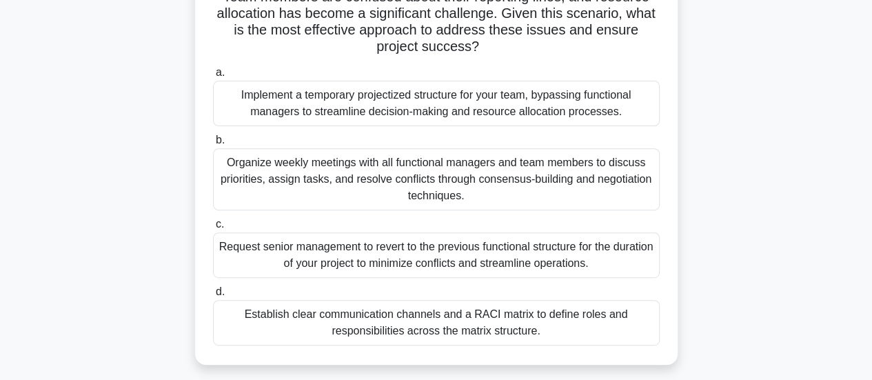
scroll to position [200, 0]
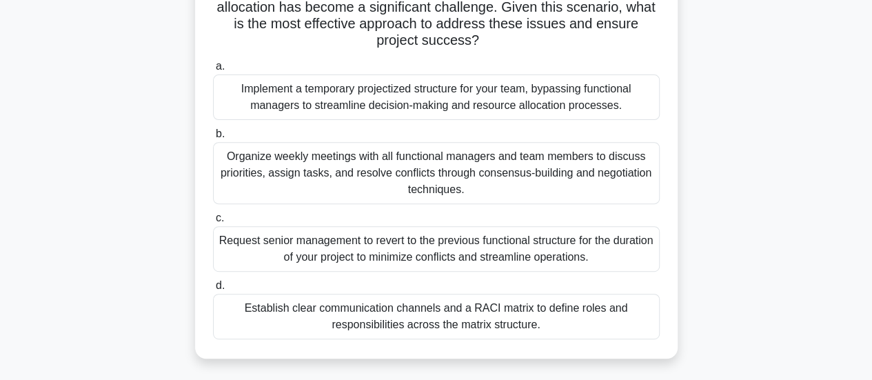
click at [602, 313] on div "Establish clear communication channels and a RACI matrix to define roles and re…" at bounding box center [436, 315] width 446 height 45
click at [213, 290] on input "d. Establish clear communication channels and a RACI matrix to define roles and…" at bounding box center [213, 285] width 0 height 9
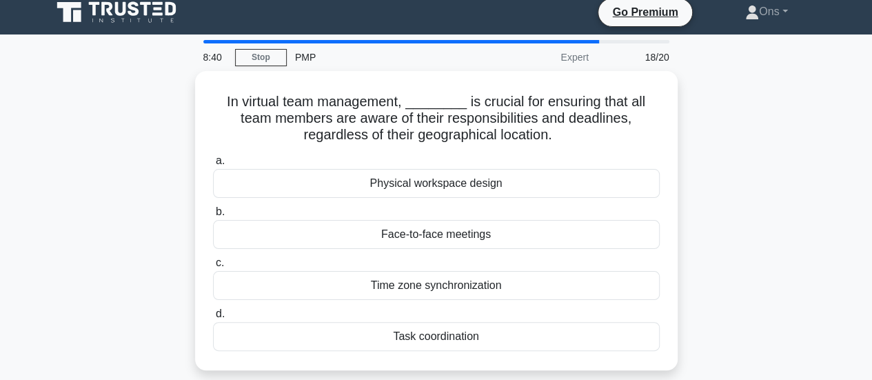
scroll to position [0, 0]
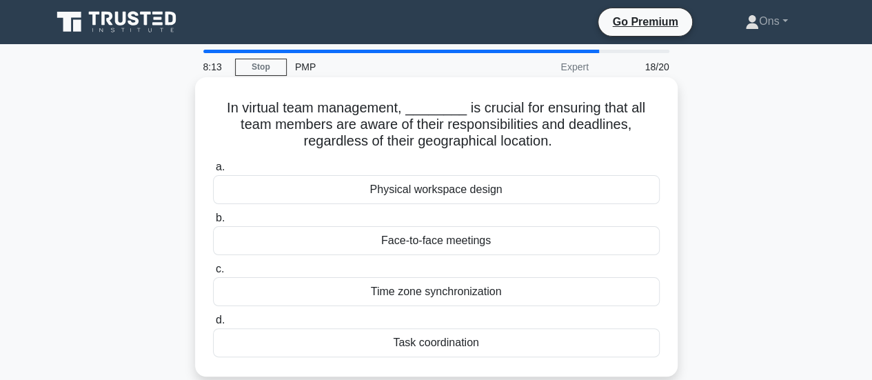
click at [549, 296] on div "Time zone synchronization" at bounding box center [436, 291] width 446 height 29
click at [213, 274] on input "c. Time zone synchronization" at bounding box center [213, 269] width 0 height 9
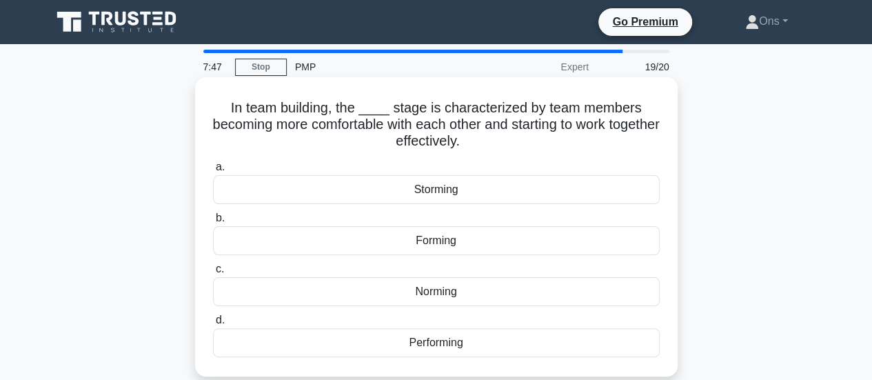
click at [504, 238] on div "Forming" at bounding box center [436, 240] width 446 height 29
click at [213, 223] on input "b. Forming" at bounding box center [213, 218] width 0 height 9
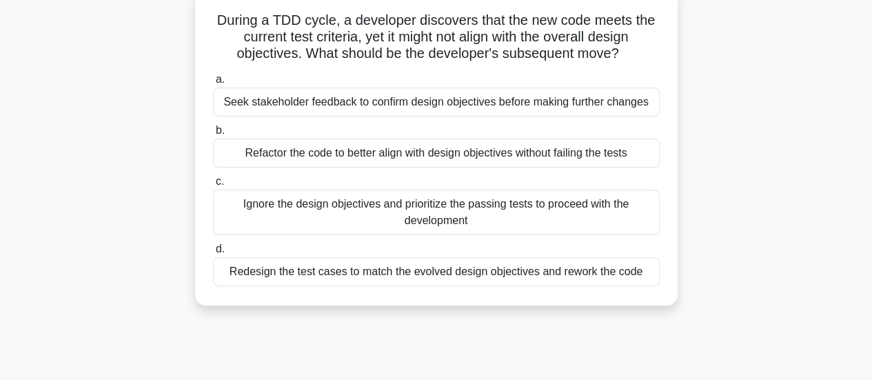
scroll to position [92, 0]
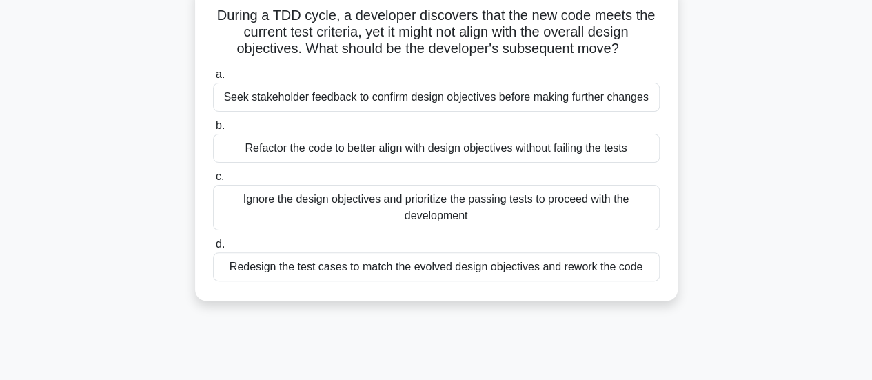
click at [548, 100] on div "Seek stakeholder feedback to confirm design objectives before making further ch…" at bounding box center [436, 97] width 446 height 29
click at [213, 79] on input "a. Seek stakeholder feedback to confirm design objectives before making further…" at bounding box center [213, 74] width 0 height 9
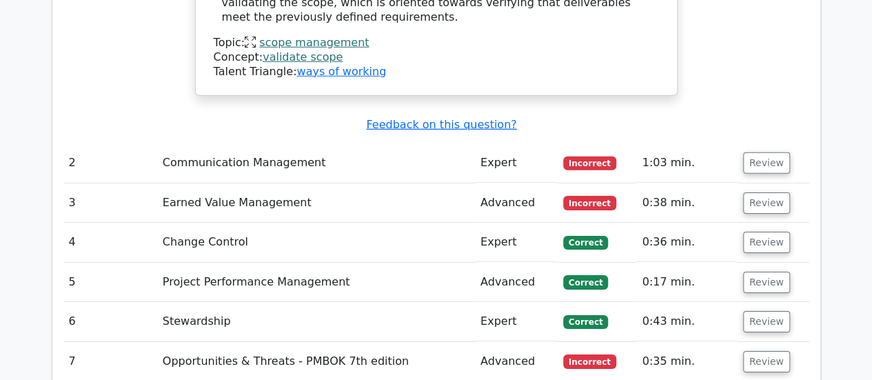
scroll to position [2107, 0]
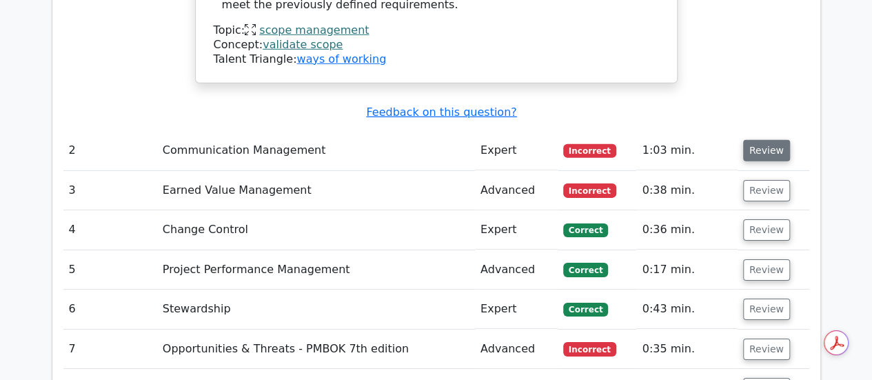
click at [772, 140] on button "Review" at bounding box center [766, 150] width 47 height 21
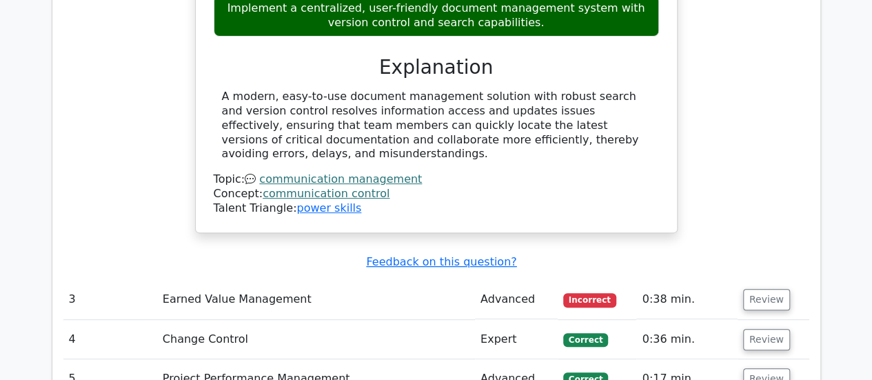
scroll to position [2706, 0]
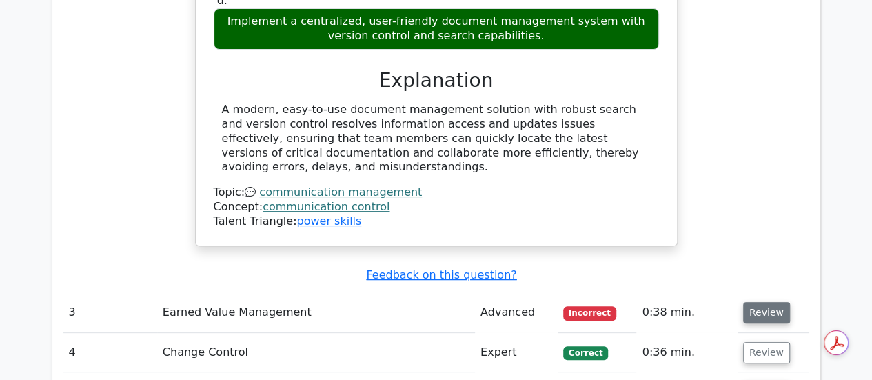
click at [769, 302] on button "Review" at bounding box center [766, 312] width 47 height 21
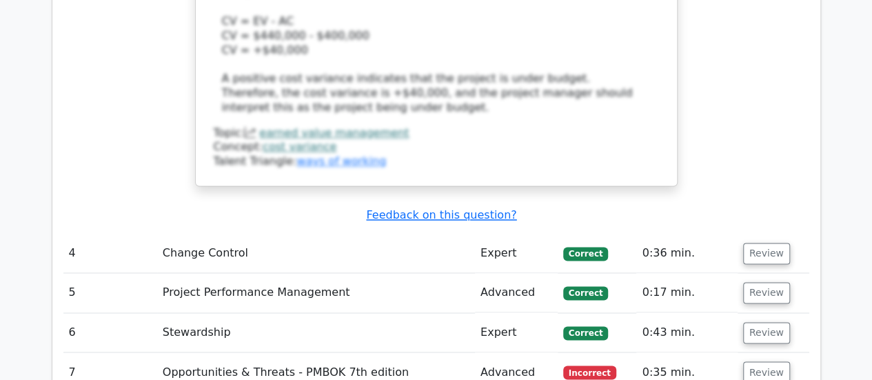
scroll to position [3527, 0]
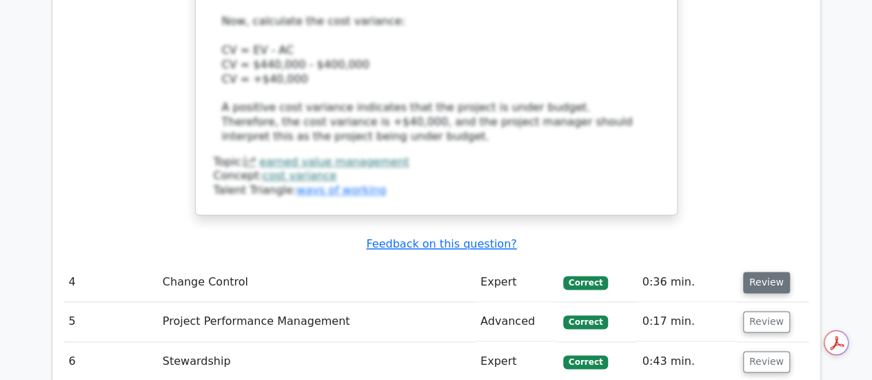
click at [756, 271] on button "Review" at bounding box center [766, 281] width 47 height 21
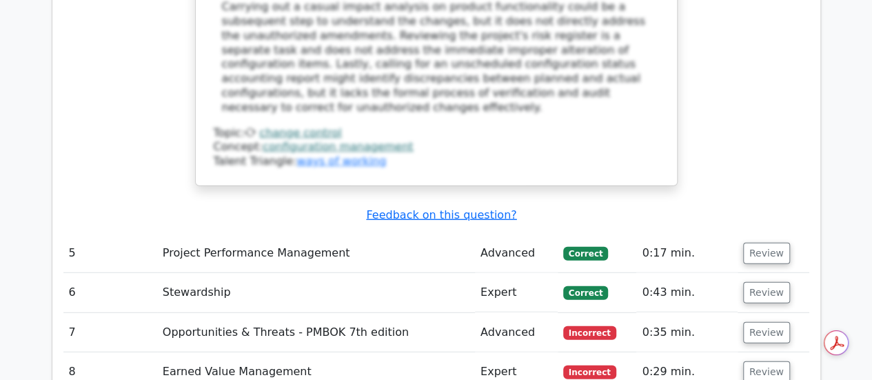
scroll to position [4270, 0]
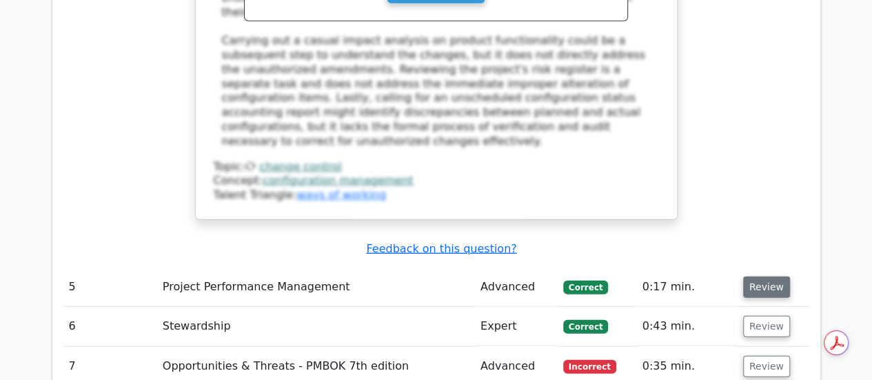
click at [764, 276] on button "Review" at bounding box center [766, 286] width 47 height 21
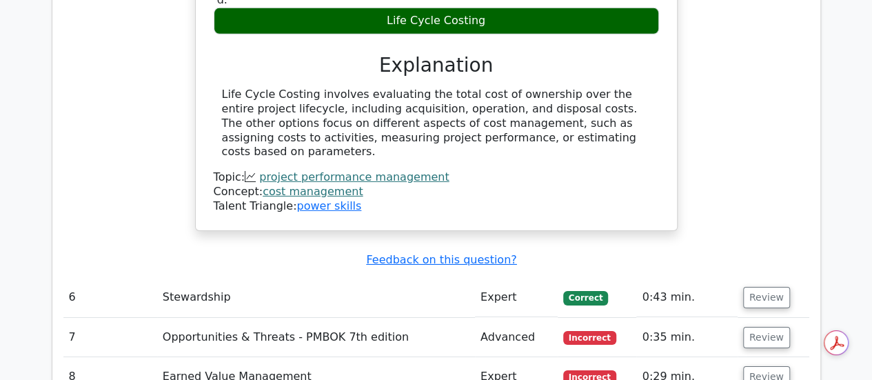
scroll to position [4791, 0]
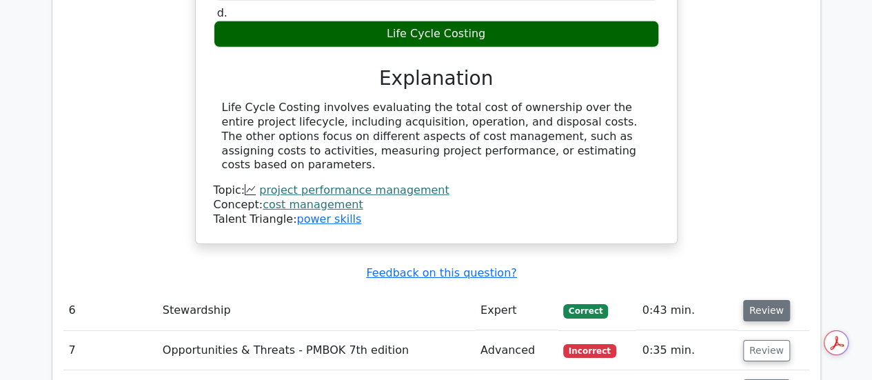
click at [759, 300] on button "Review" at bounding box center [766, 310] width 47 height 21
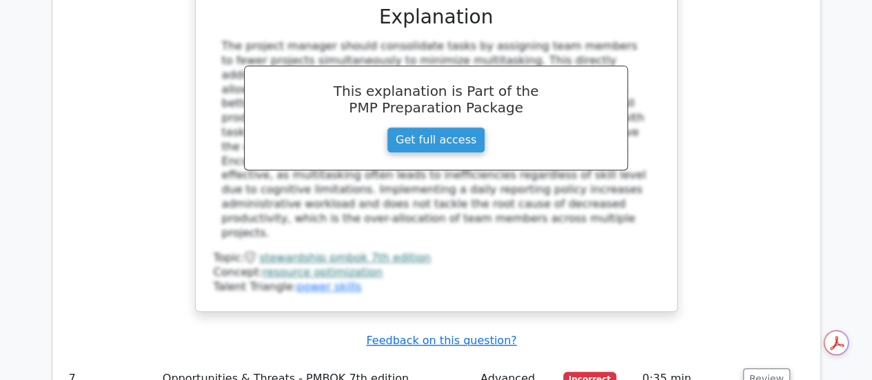
scroll to position [5510, 0]
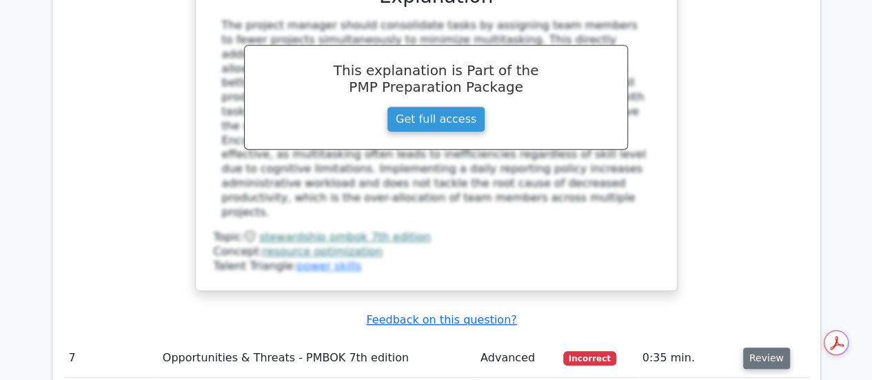
click at [763, 347] on button "Review" at bounding box center [766, 357] width 47 height 21
drag, startPoint x: 296, startPoint y: 155, endPoint x: 478, endPoint y: 181, distance: 183.7
copy h5 "term used to describe risks that arise from implementing risk responses"
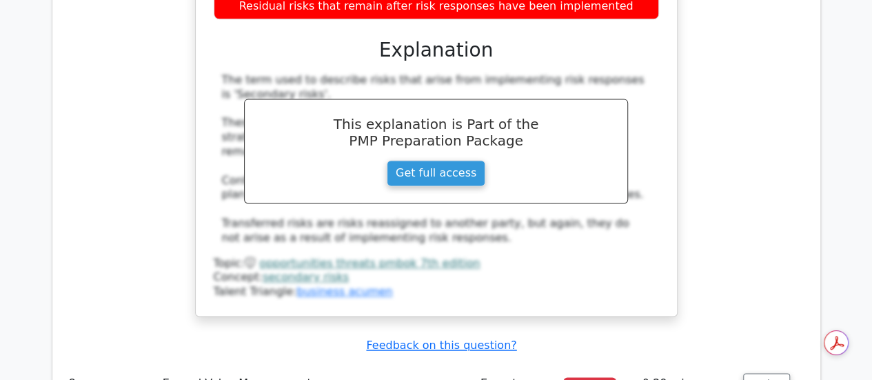
scroll to position [6154, 0]
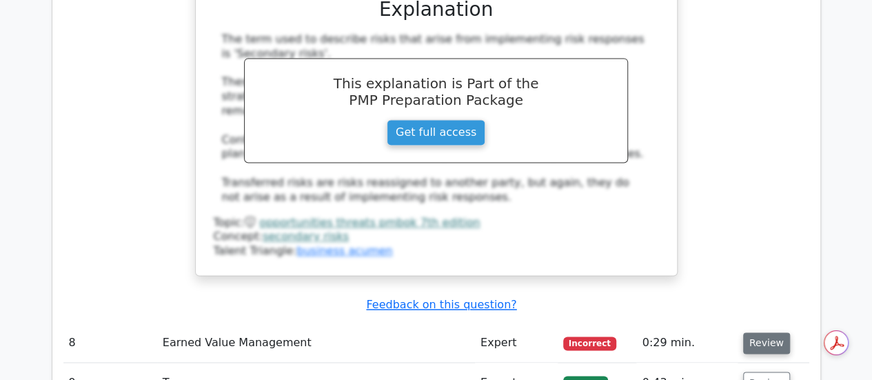
click at [764, 332] on button "Review" at bounding box center [766, 342] width 47 height 21
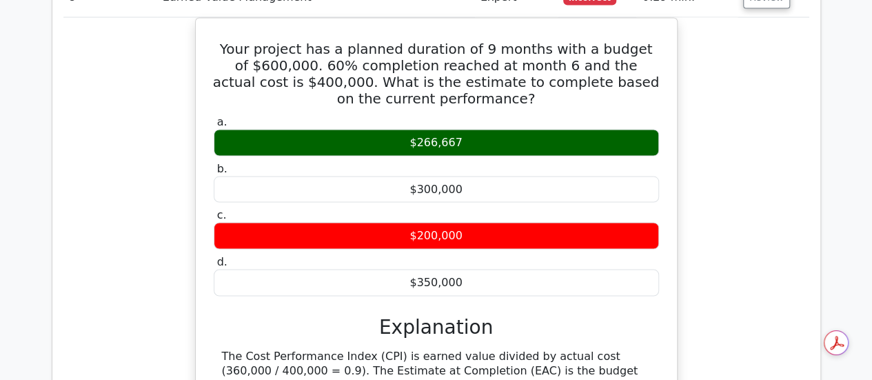
scroll to position [6520, 0]
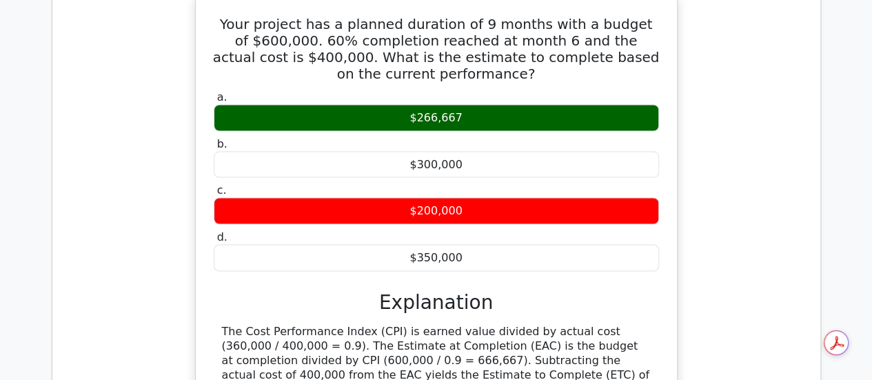
drag, startPoint x: 459, startPoint y: 125, endPoint x: 207, endPoint y: 72, distance: 257.5
click at [207, 72] on div "Your project has a planned duration of 9 months with a budget of $600,000. 60% …" at bounding box center [436, 230] width 470 height 462
copy div "The Cost Performance Index (CPI) is earned value divided by actual cost (360,00…"
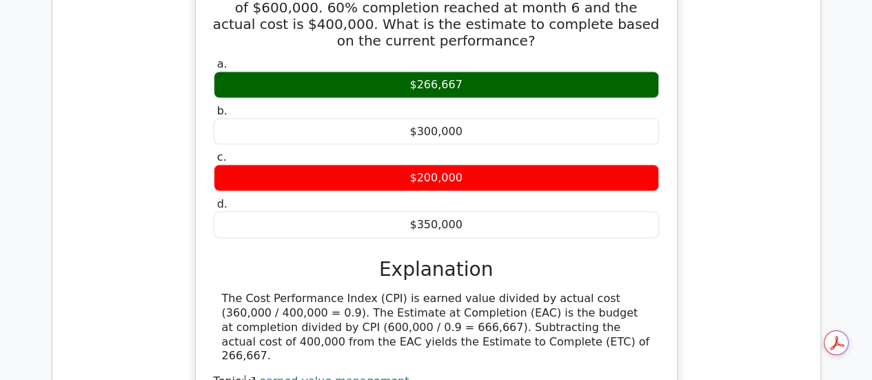
scroll to position [6623, 0]
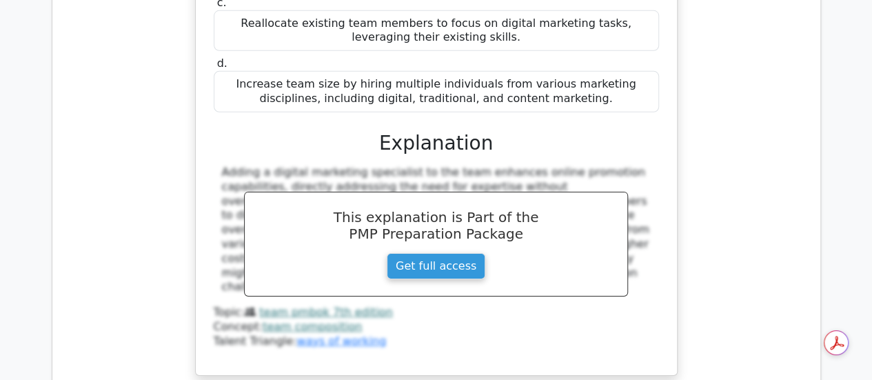
scroll to position [7380, 0]
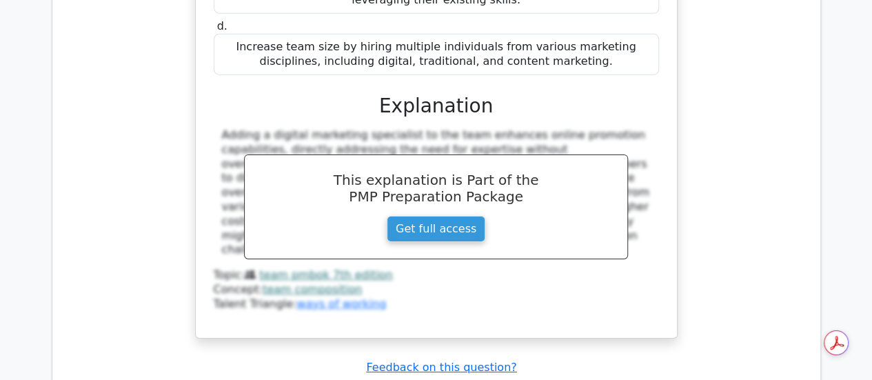
scroll to position [7435, 0]
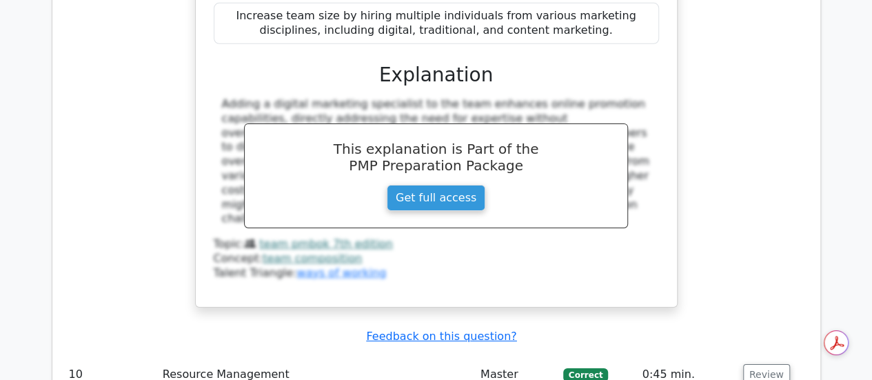
drag, startPoint x: 460, startPoint y: 135, endPoint x: 610, endPoint y: 173, distance: 154.2
copy h5 "technique adjusts the project schedule to ensure that resource usage does not e…"
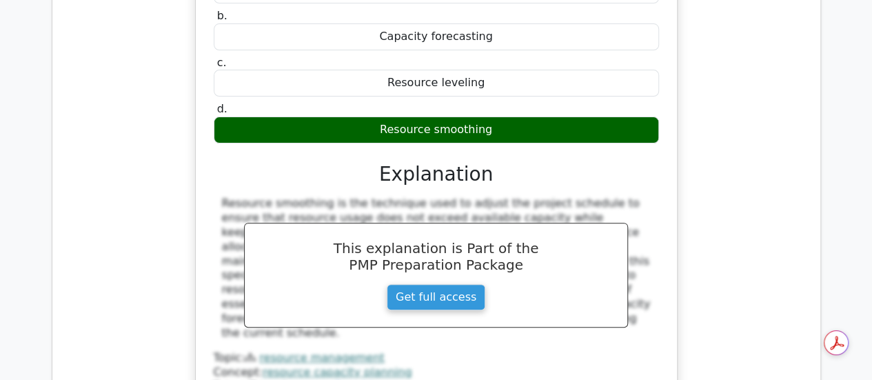
scroll to position [7995, 0]
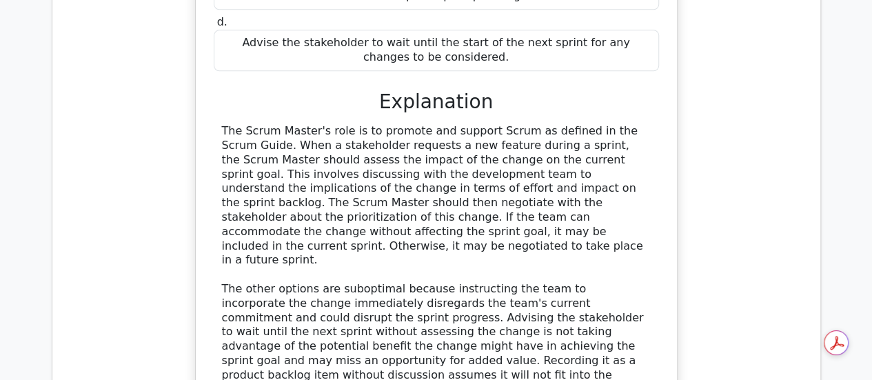
scroll to position [8721, 0]
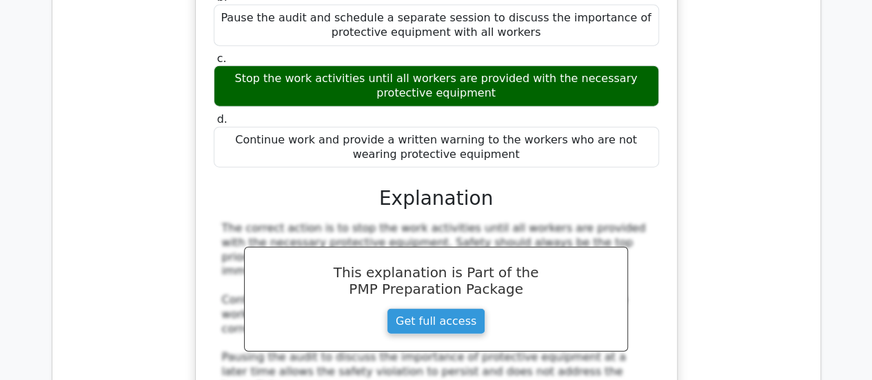
scroll to position [9477, 0]
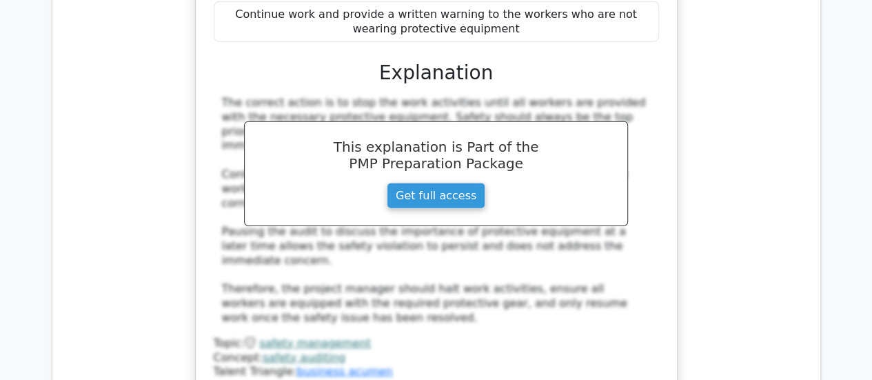
scroll to position [9594, 0]
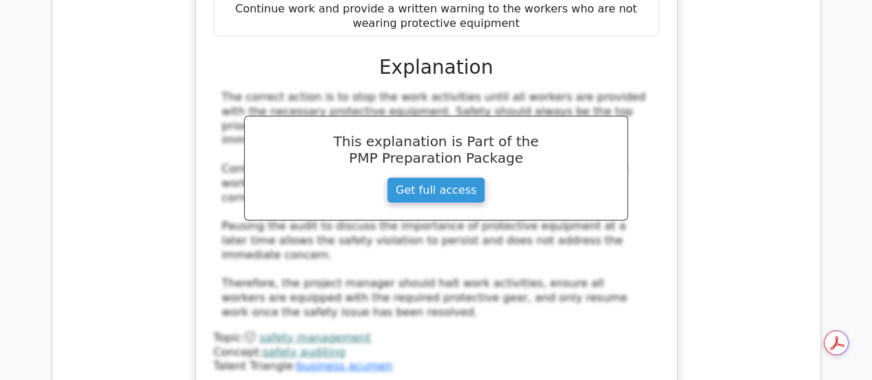
drag, startPoint x: 455, startPoint y: 139, endPoint x: 482, endPoint y: 109, distance: 41.0
copy h5 "technique adjusts task start and finish dates based on resource availability to…"
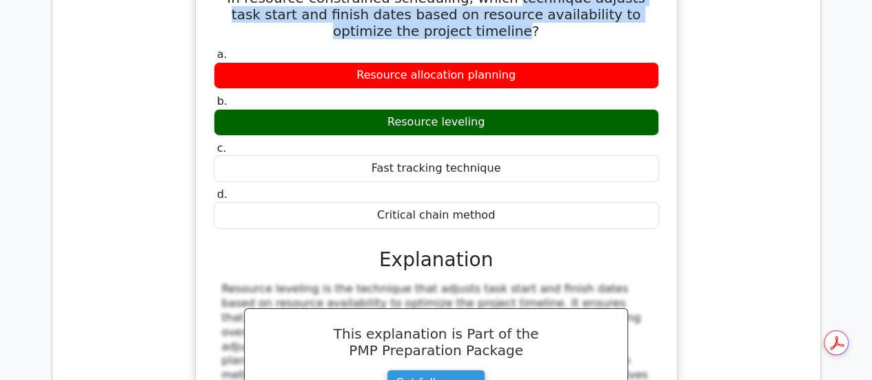
scroll to position [10136, 0]
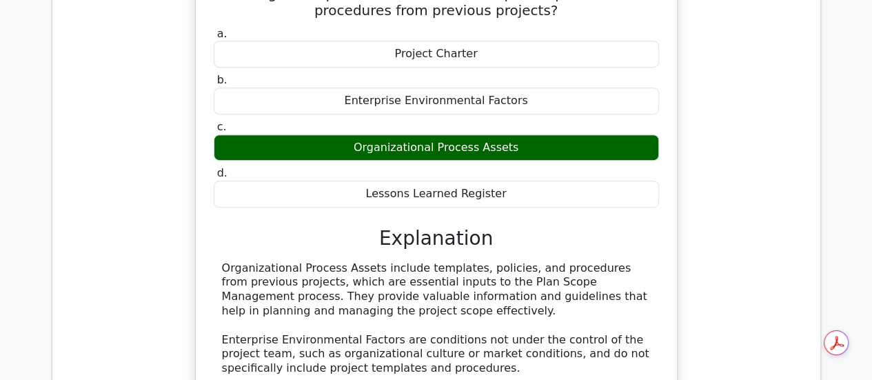
scroll to position [10796, 0]
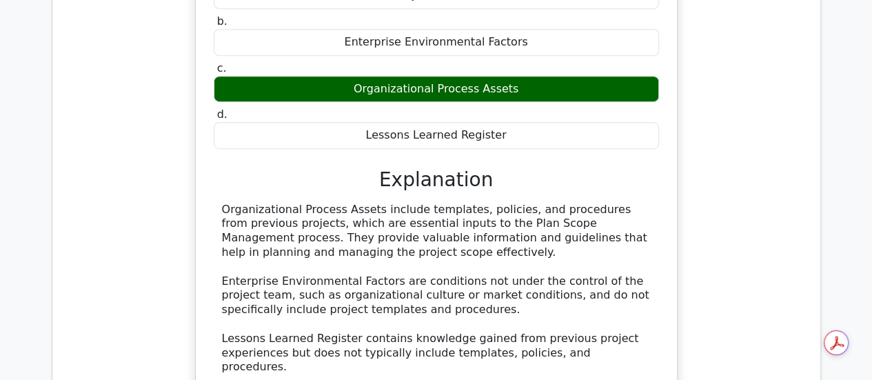
drag, startPoint x: 441, startPoint y: 183, endPoint x: 601, endPoint y: 207, distance: 162.3
copy h5 "technique is used to simulate the combined effect of multiple risks on project …"
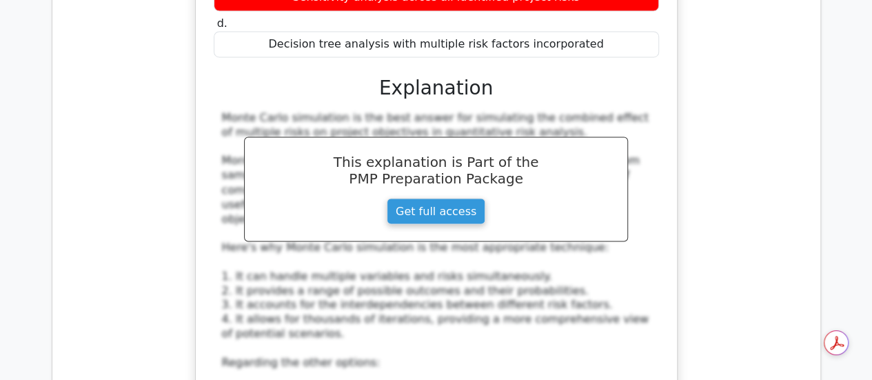
scroll to position [11622, 0]
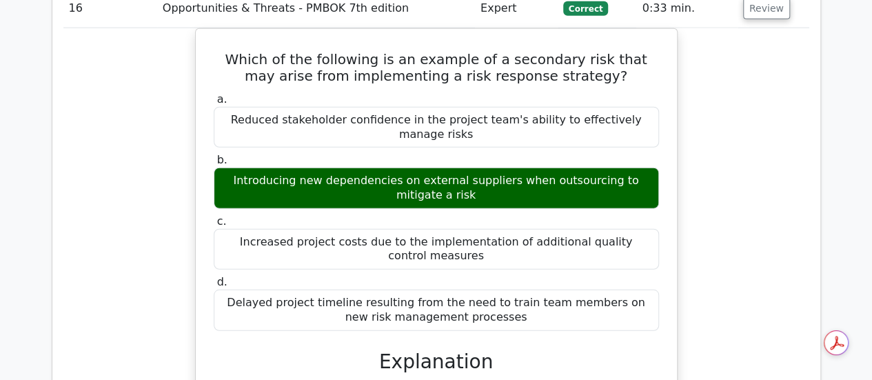
scroll to position [12256, 0]
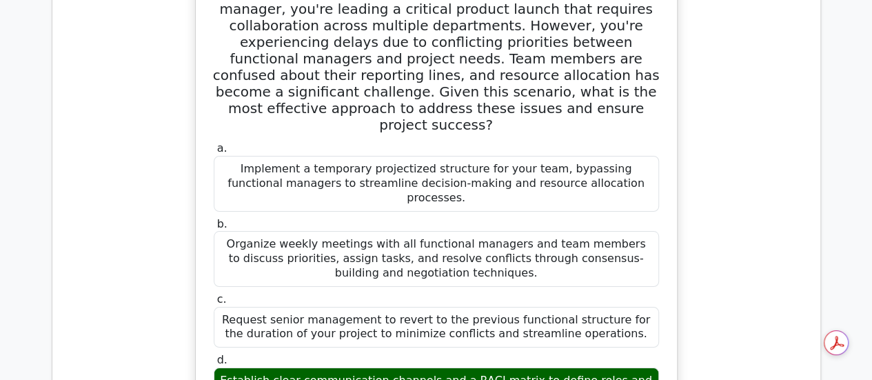
scroll to position [13001, 0]
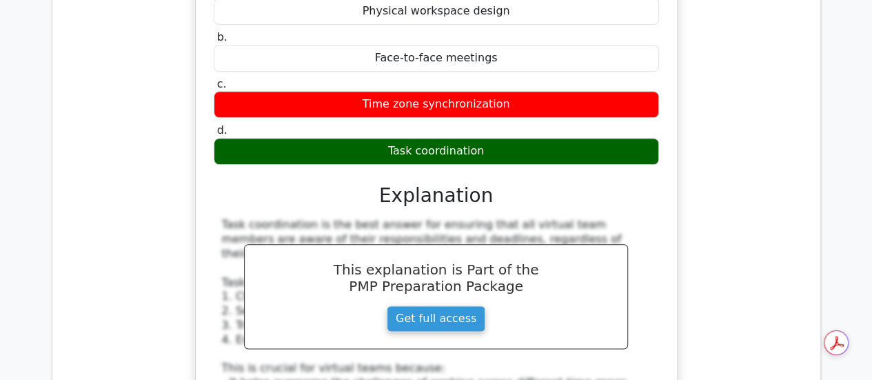
scroll to position [13818, 0]
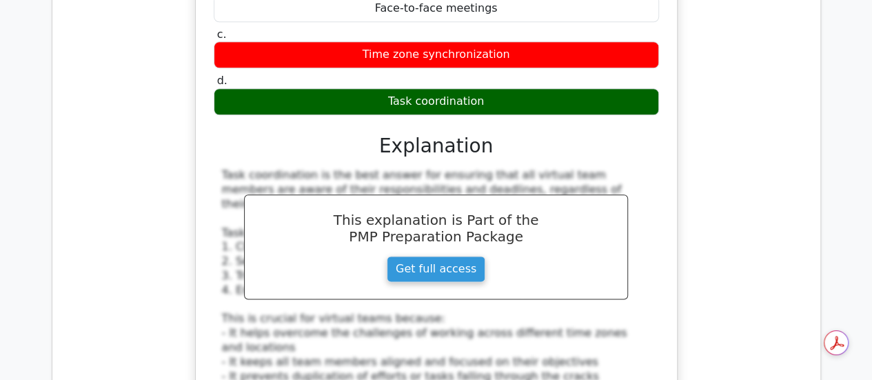
drag, startPoint x: 339, startPoint y: 163, endPoint x: 496, endPoint y: 196, distance: 160.7
copy h5 "the ____ stage is characterized by team members becoming more comfortable with …"
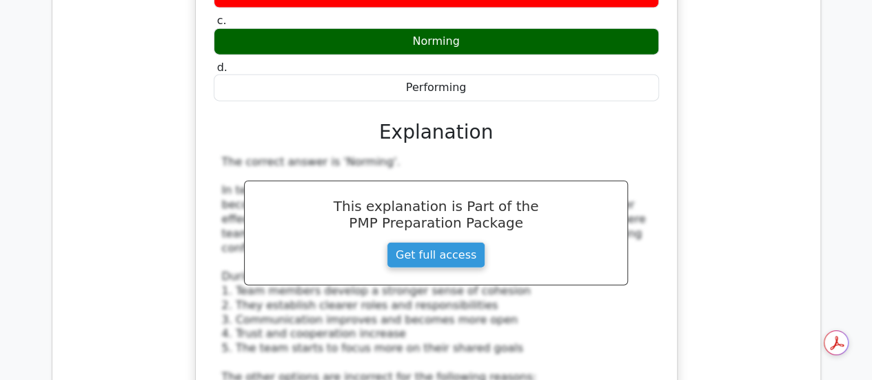
scroll to position [14699, 0]
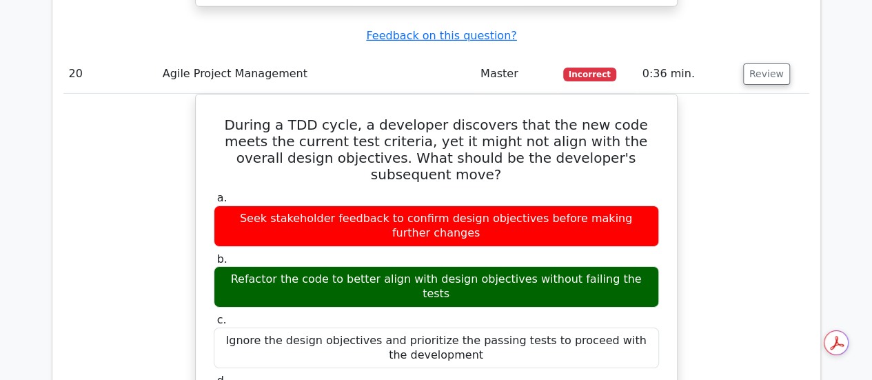
scroll to position [15821, 0]
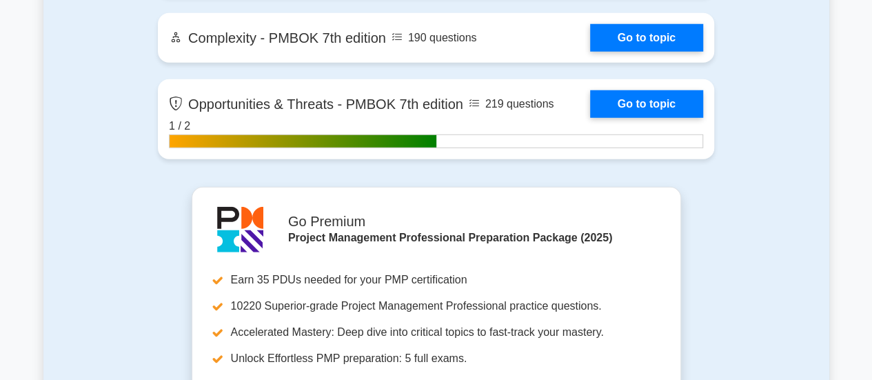
scroll to position [4497, 0]
